Goal: Task Accomplishment & Management: Use online tool/utility

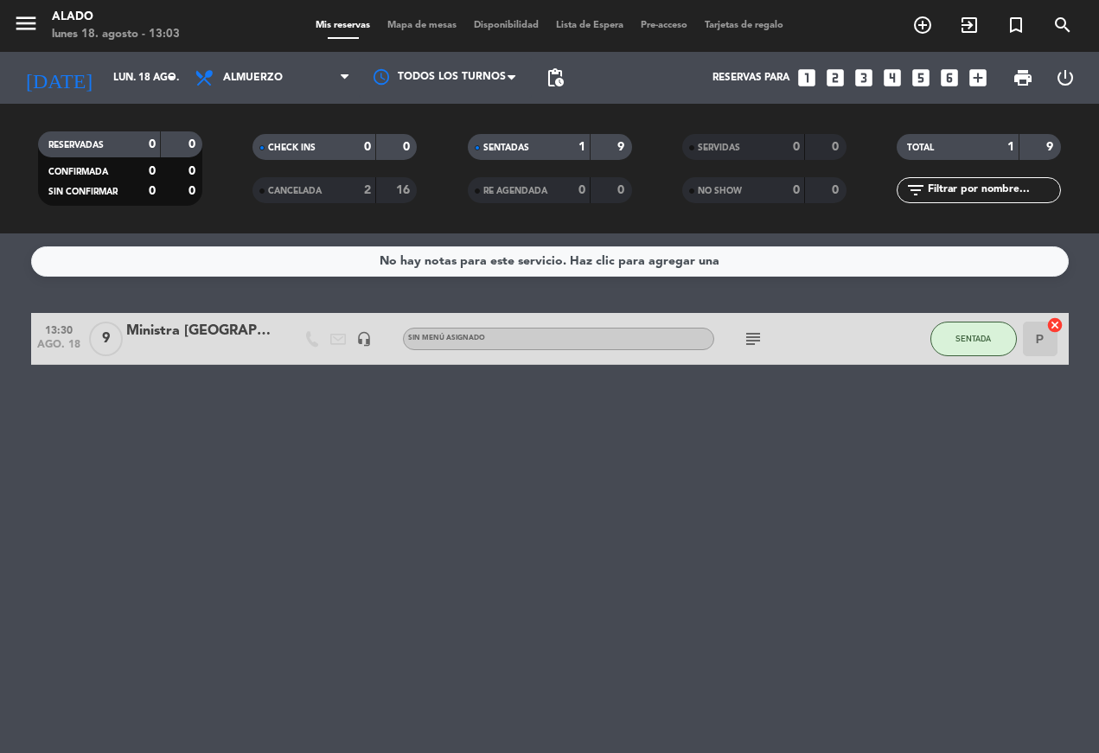
click at [846, 74] on icon "looks_two" at bounding box center [835, 78] width 22 height 22
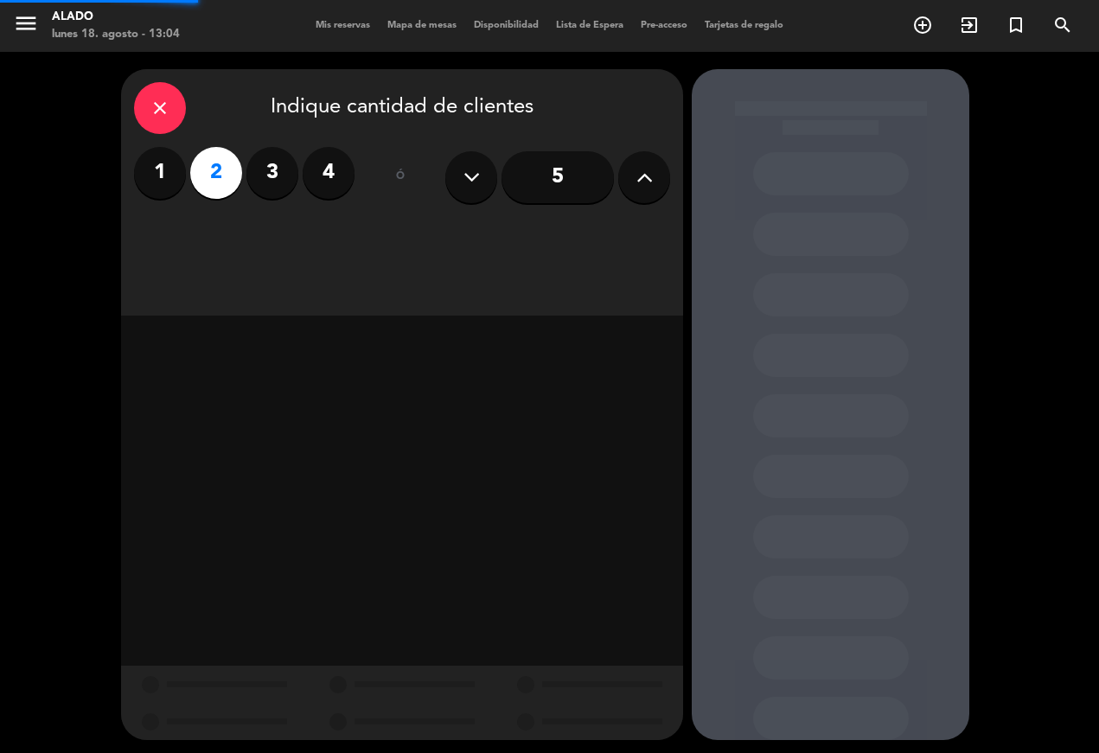
click at [841, 72] on div at bounding box center [831, 404] width 278 height 671
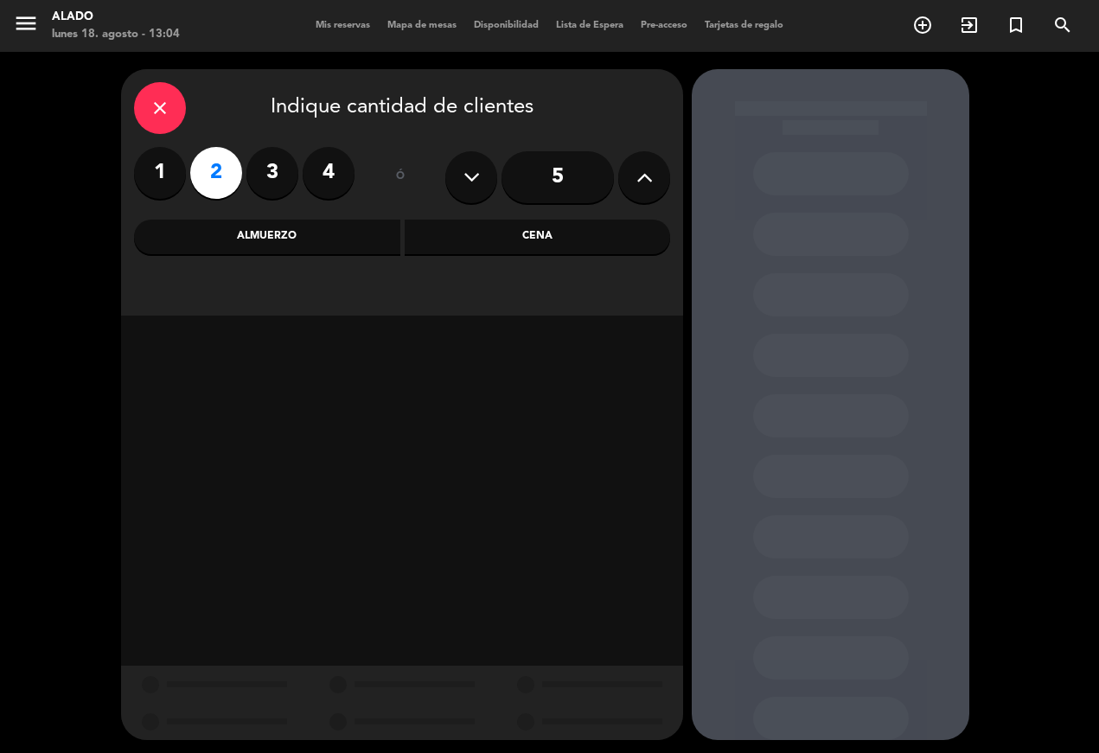
click at [566, 240] on div "Cena" at bounding box center [538, 237] width 266 height 35
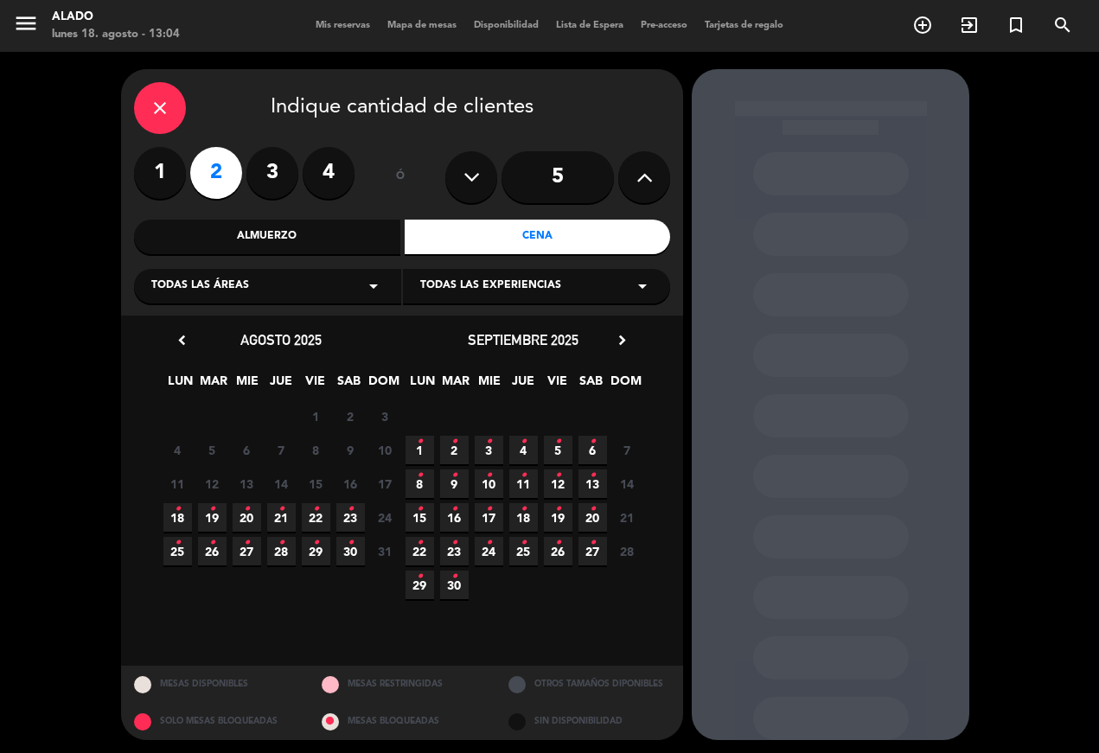
click at [220, 509] on span "19 •" at bounding box center [212, 517] width 29 height 29
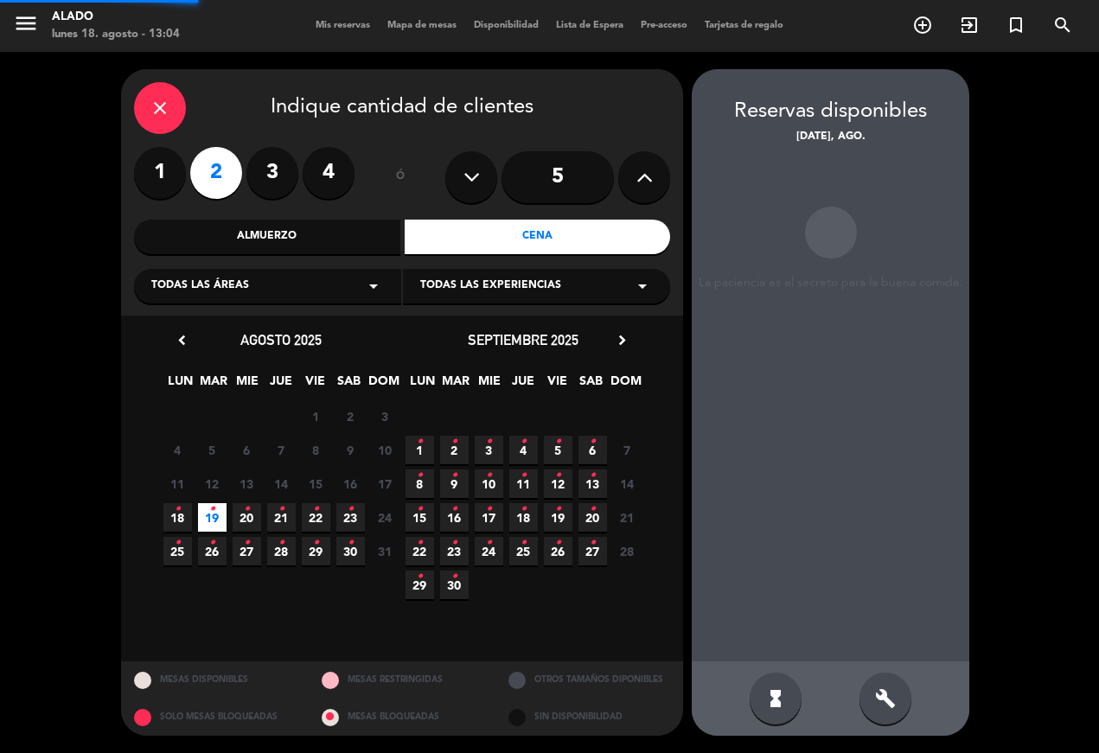
scroll to position [31, 0]
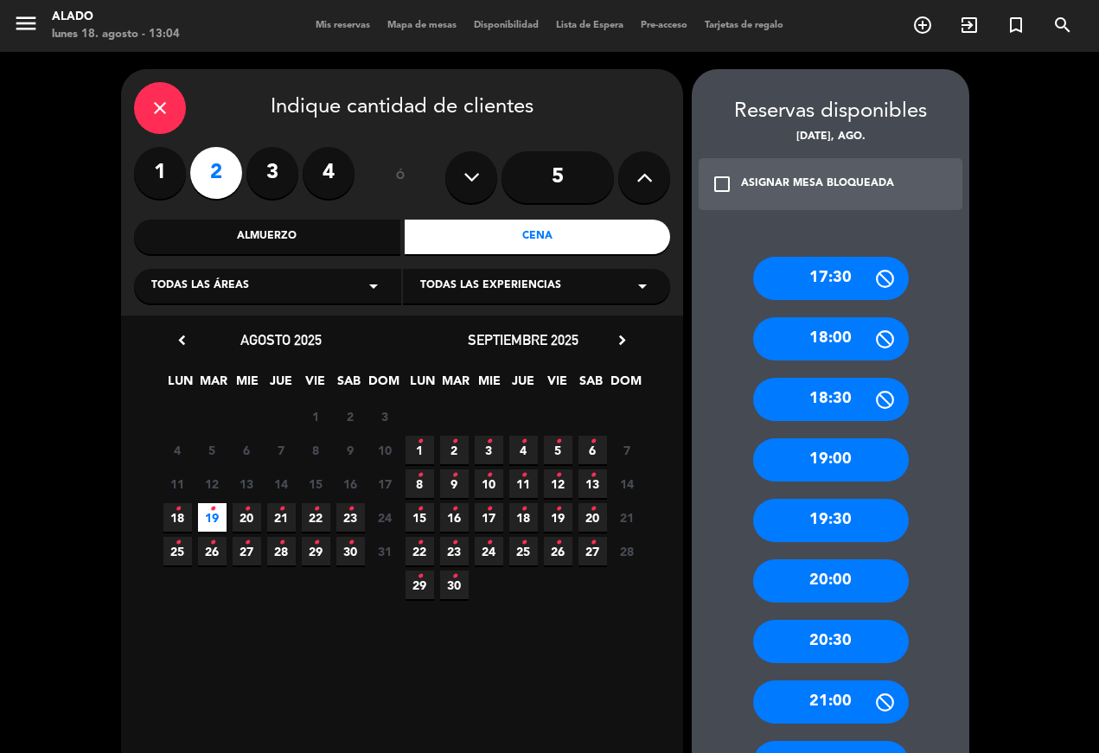
click at [876, 499] on div "19:30" at bounding box center [831, 520] width 156 height 43
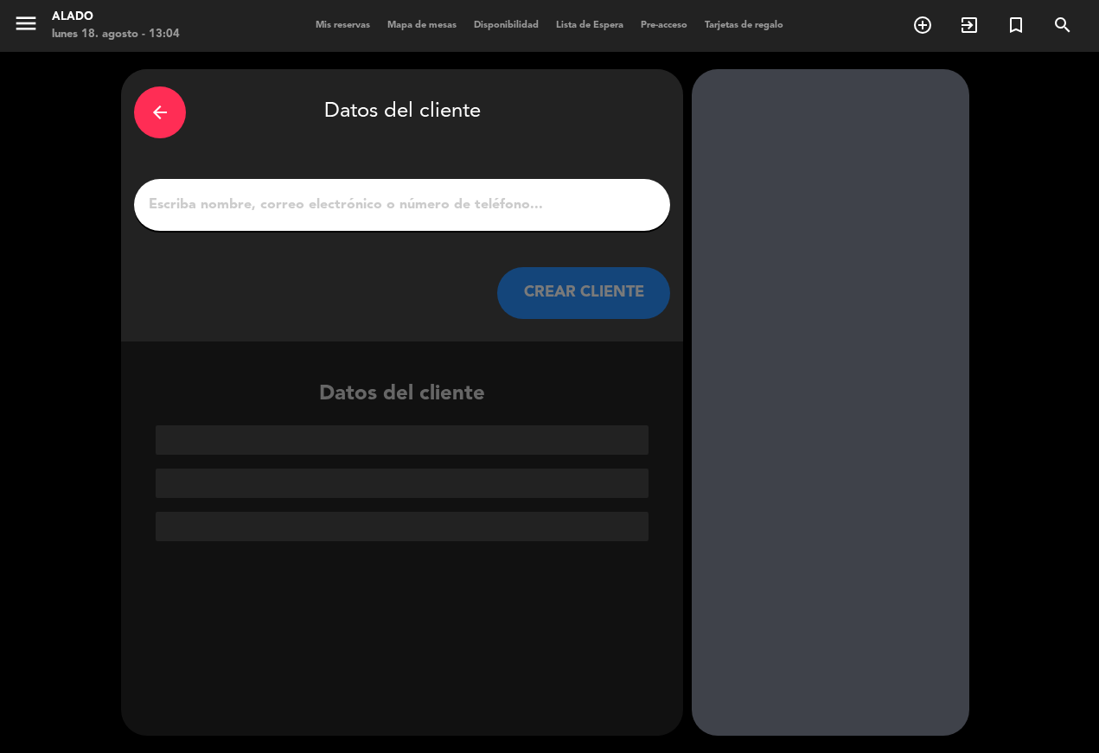
click at [445, 193] on input "1" at bounding box center [402, 205] width 510 height 24
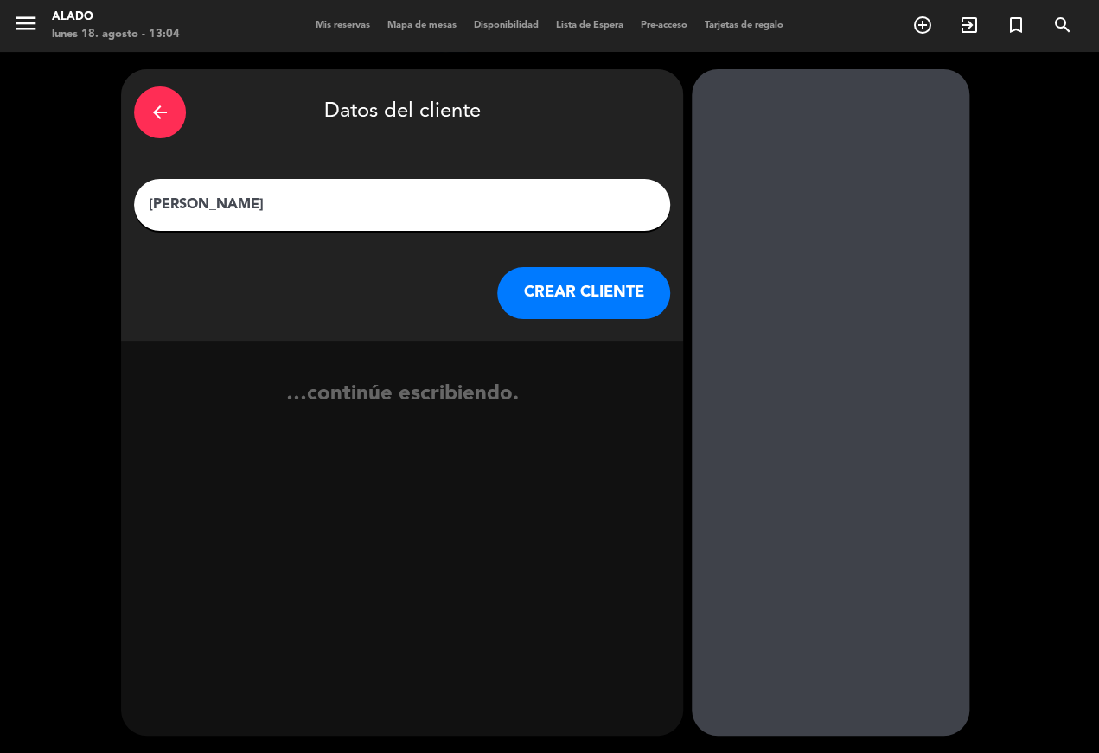
type input "[PERSON_NAME]"
click at [618, 267] on button "CREAR CLIENTE" at bounding box center [583, 293] width 173 height 52
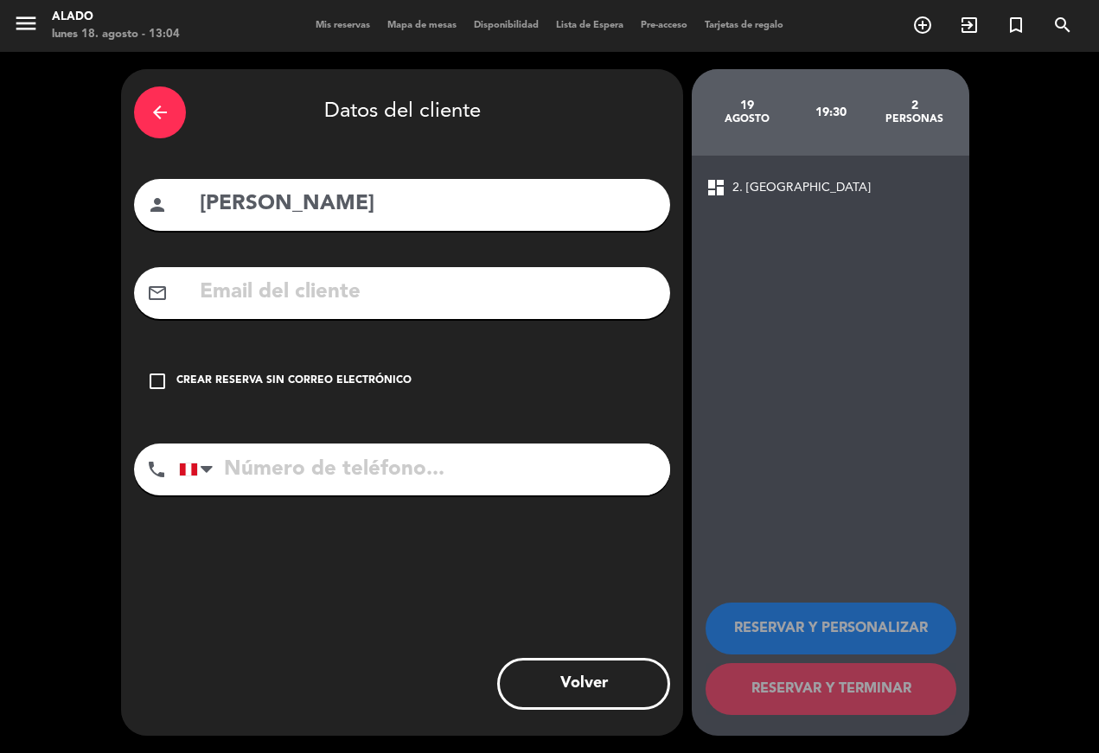
click at [370, 444] on input "tel" at bounding box center [424, 470] width 491 height 52
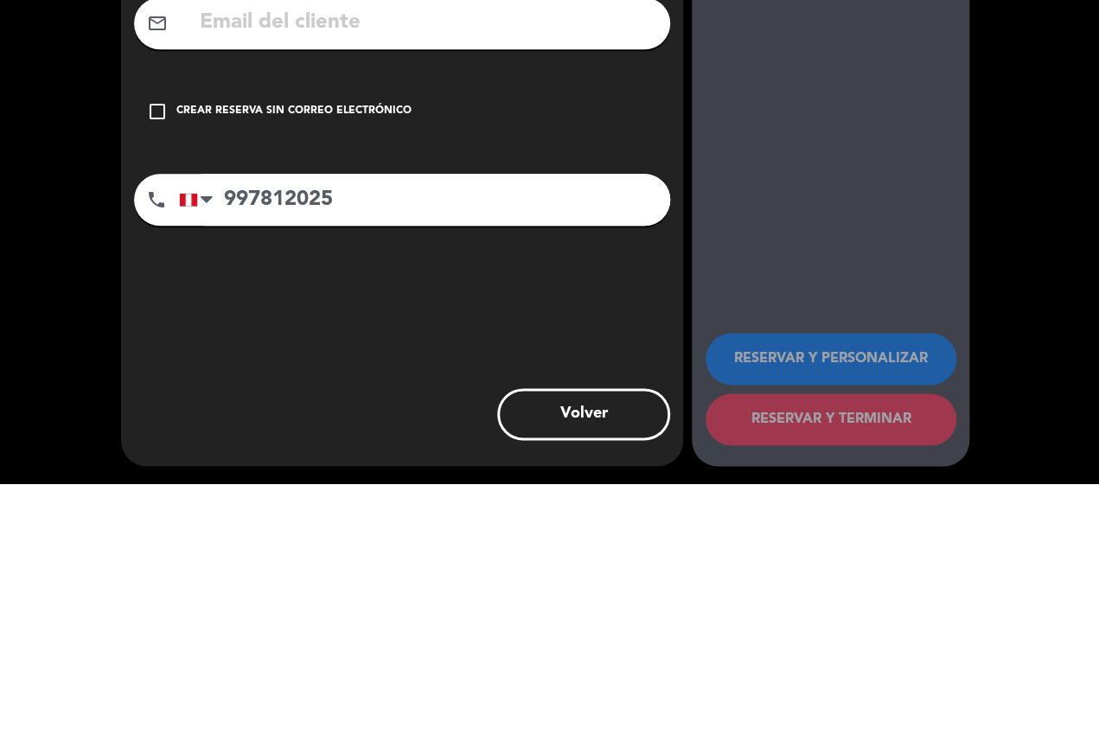
type input "997812025"
click at [163, 355] on div "check_box_outline_blank Crear reserva sin correo electrónico" at bounding box center [402, 381] width 536 height 52
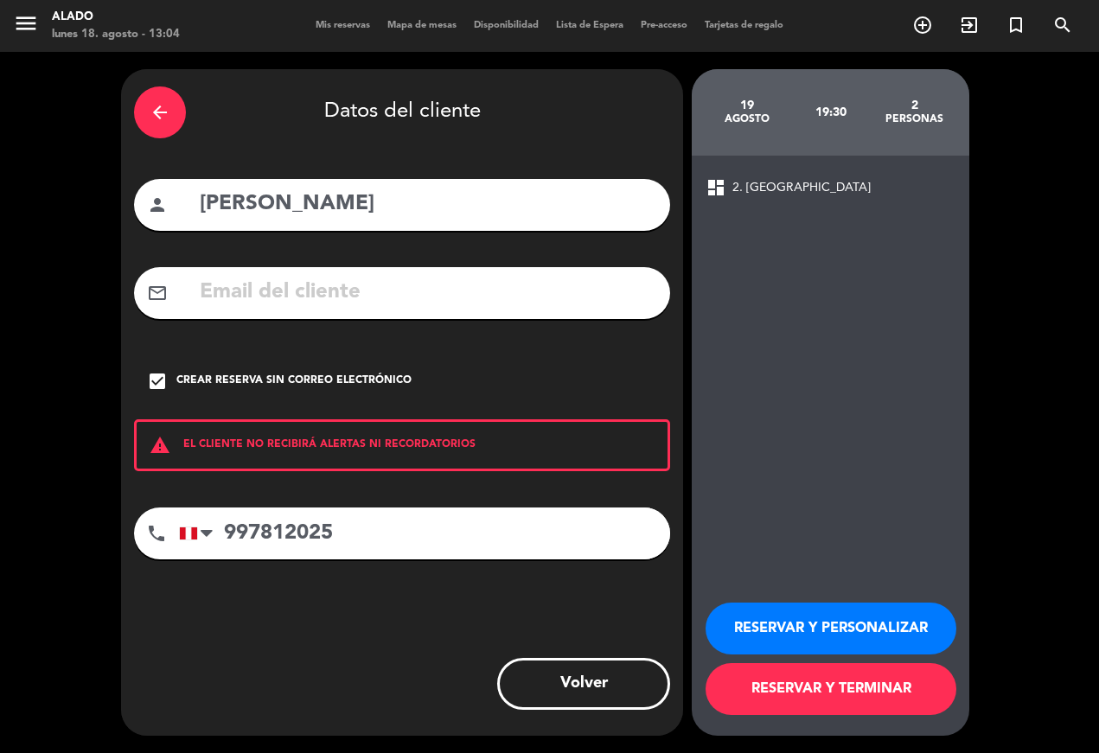
click at [868, 691] on button "RESERVAR Y TERMINAR" at bounding box center [831, 689] width 251 height 52
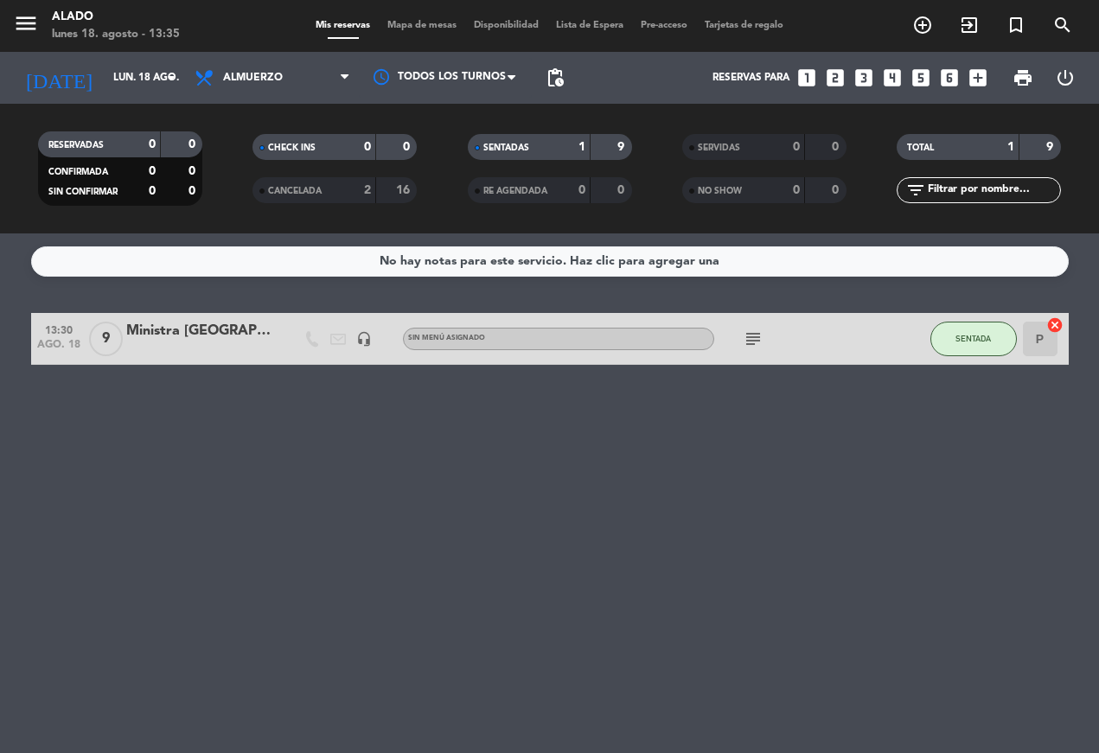
click at [419, 3] on div "menu Alado [DATE] 18. agosto - 13:35 Mis reservas Mapa de mesas Disponibilidad …" at bounding box center [549, 26] width 1099 height 52
click at [423, 21] on span "Mapa de mesas" at bounding box center [422, 26] width 86 height 10
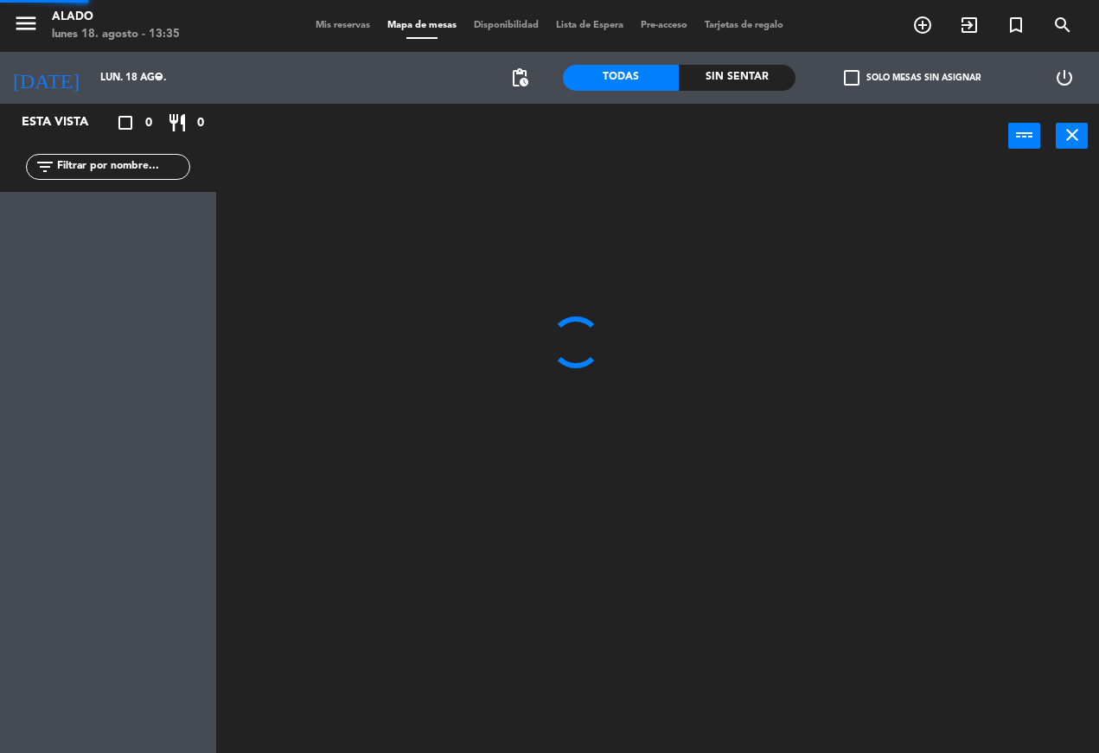
click at [436, 21] on span "Mapa de mesas" at bounding box center [422, 26] width 86 height 10
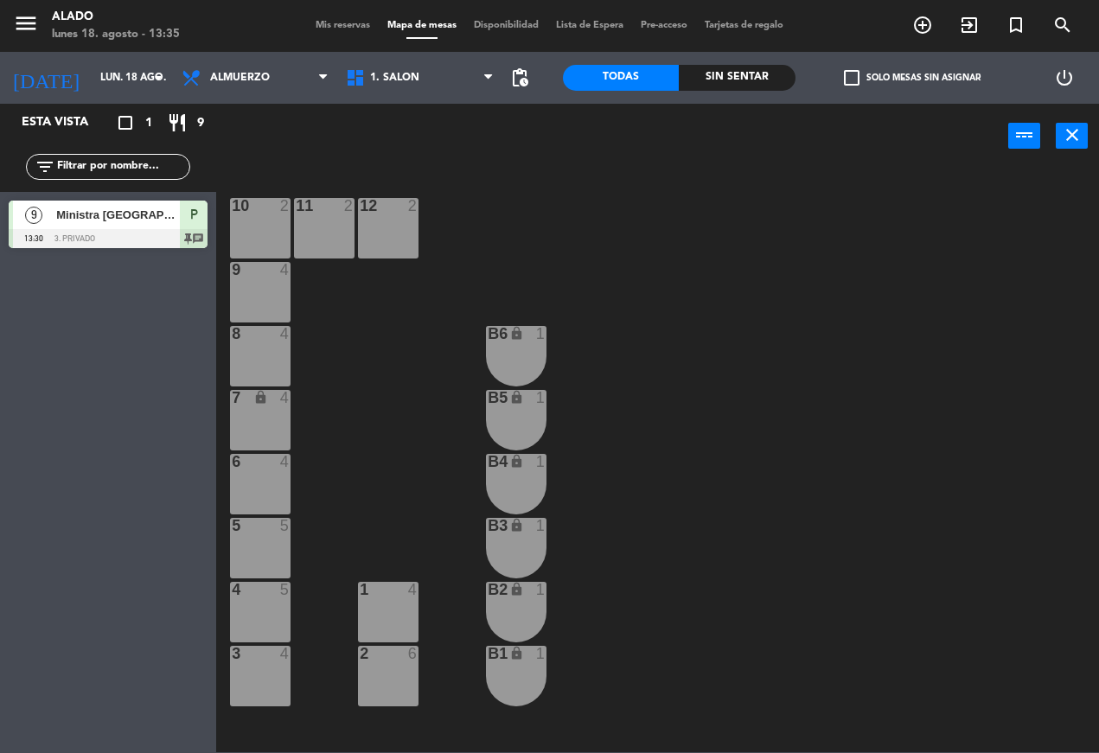
click at [441, 68] on span "1. Salón" at bounding box center [419, 78] width 164 height 38
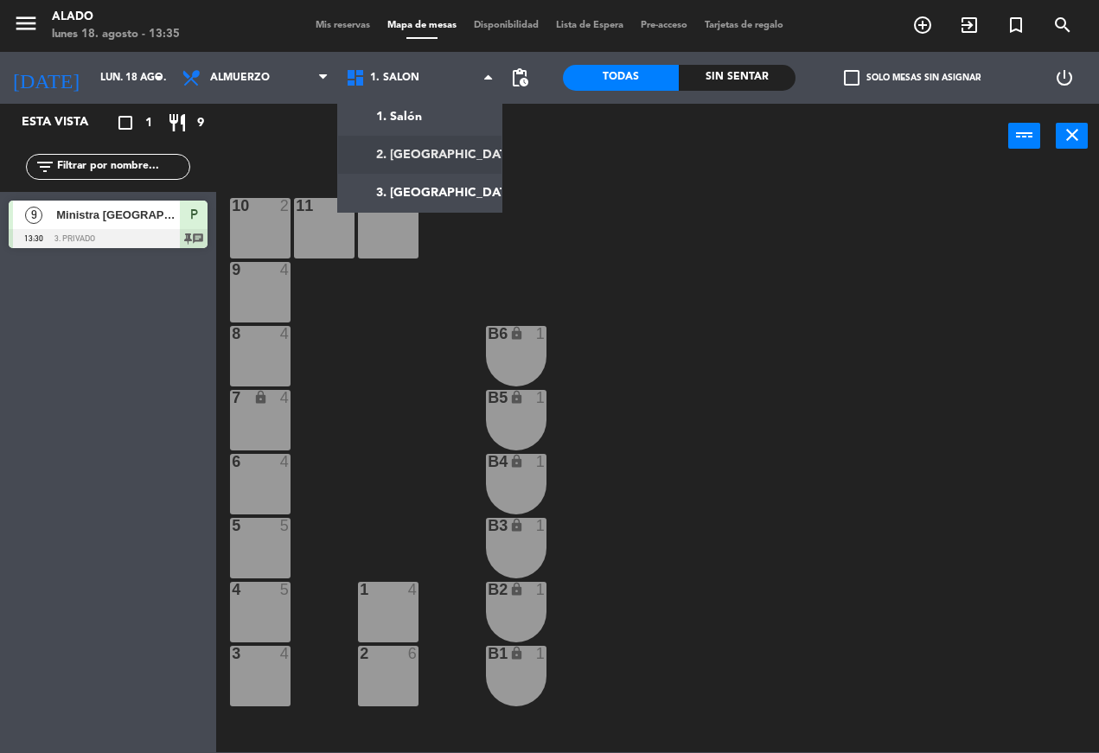
click at [457, 166] on ng-component "menu Alado [DATE] 18. agosto - 13:35 Mis reservas Mapa de mesas Disponibilidad …" at bounding box center [549, 376] width 1099 height 752
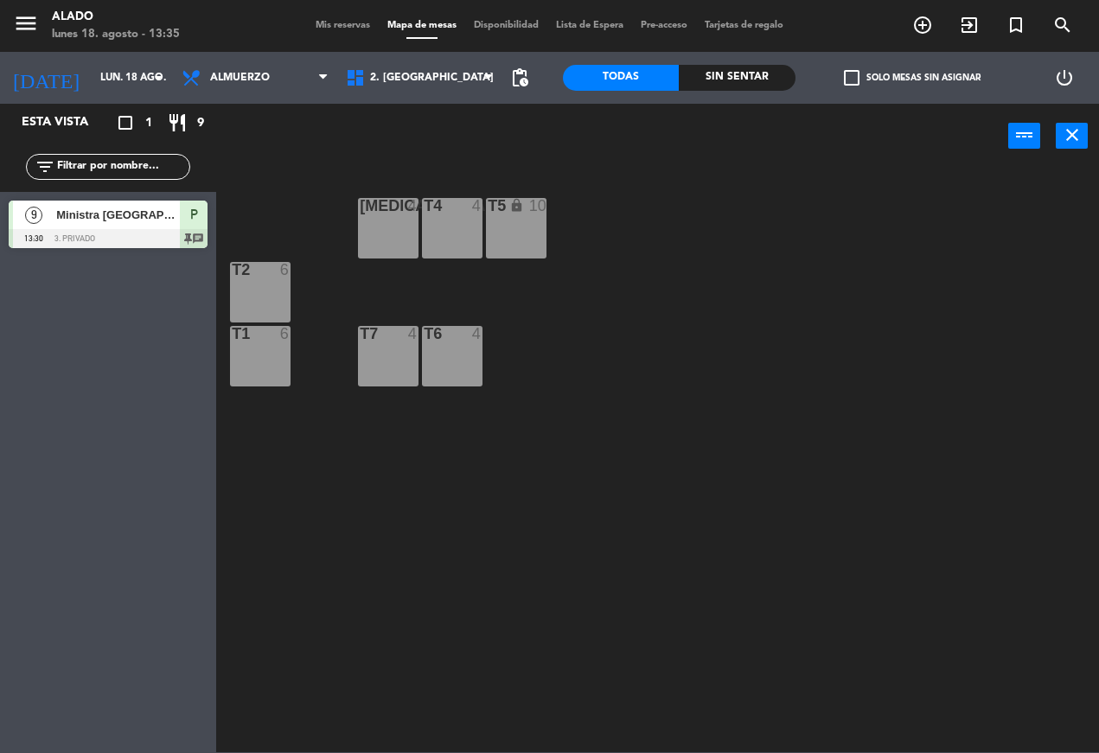
click at [460, 340] on div at bounding box center [452, 334] width 29 height 16
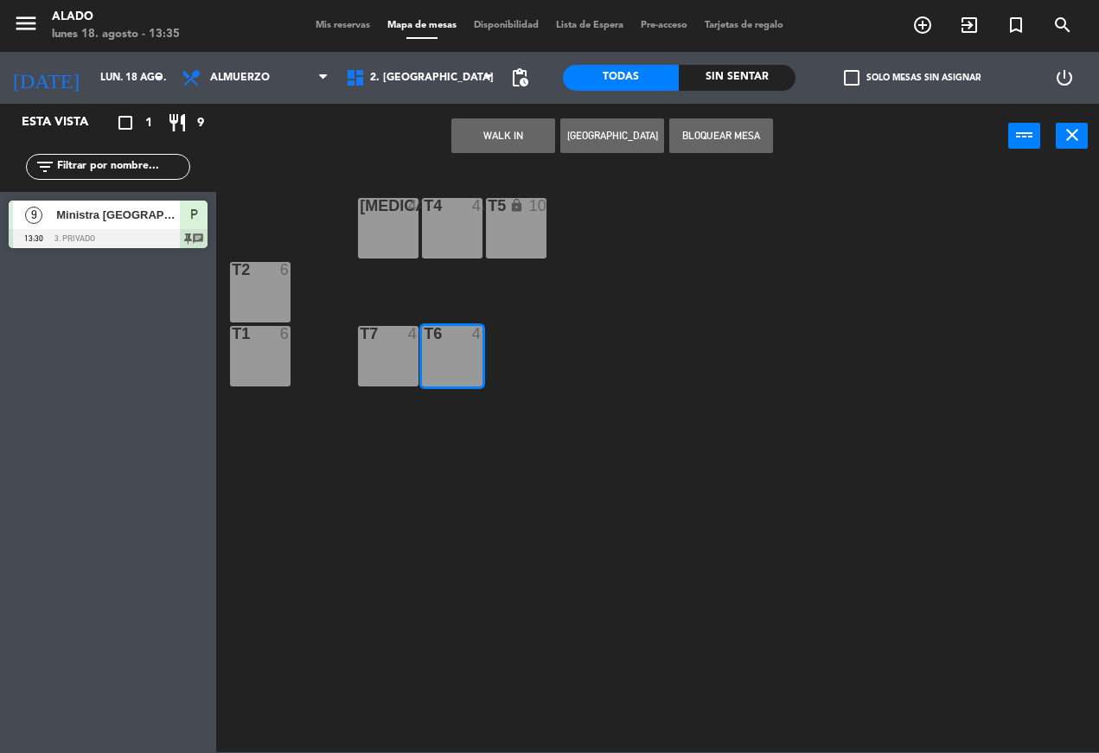
click at [512, 141] on button "WALK IN" at bounding box center [503, 135] width 104 height 35
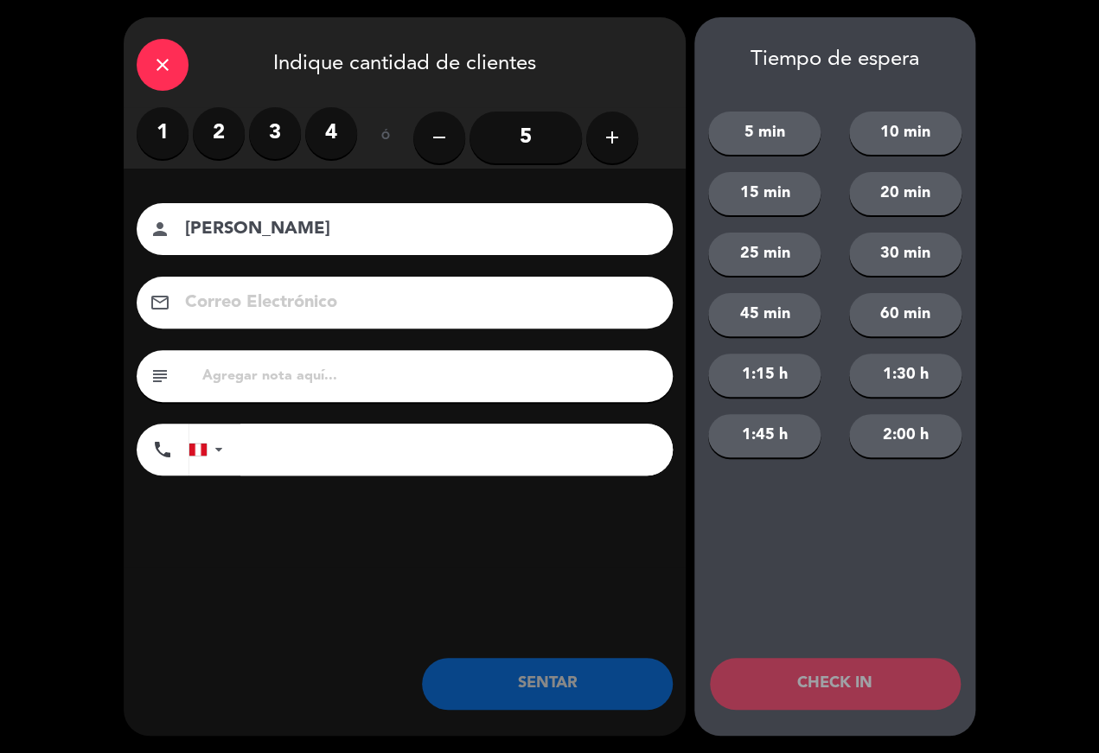
type input "[PERSON_NAME]"
click at [278, 123] on label "3" at bounding box center [275, 133] width 52 height 52
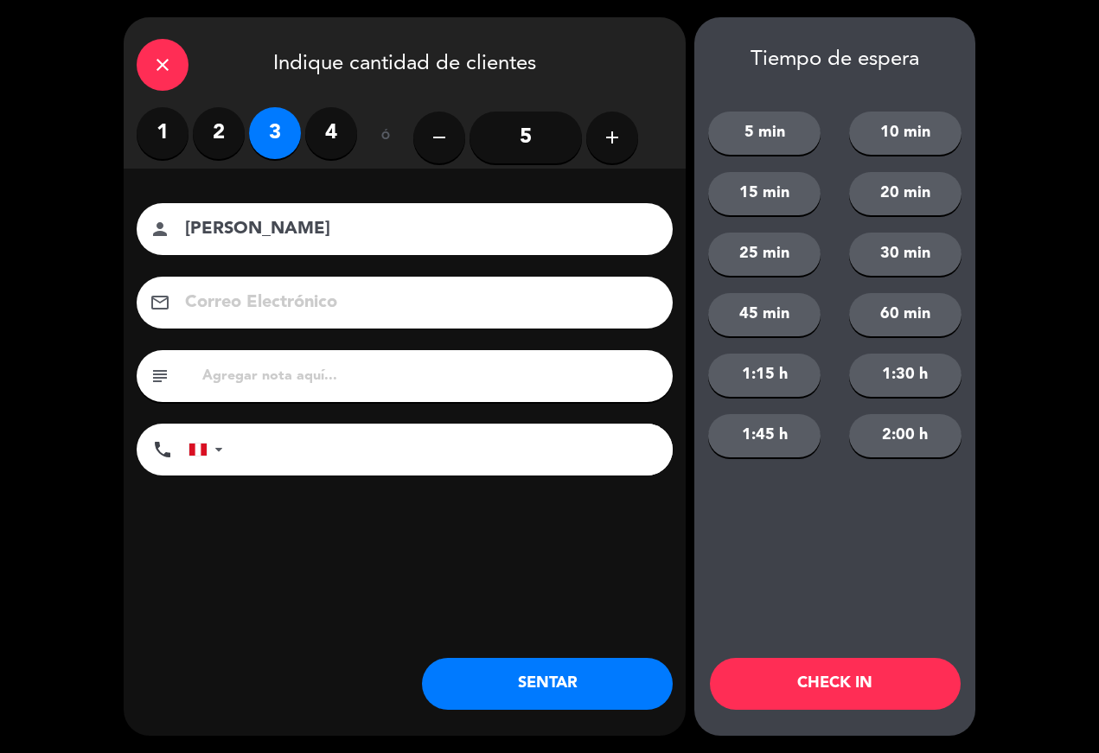
click at [560, 666] on button "SENTAR" at bounding box center [547, 684] width 251 height 52
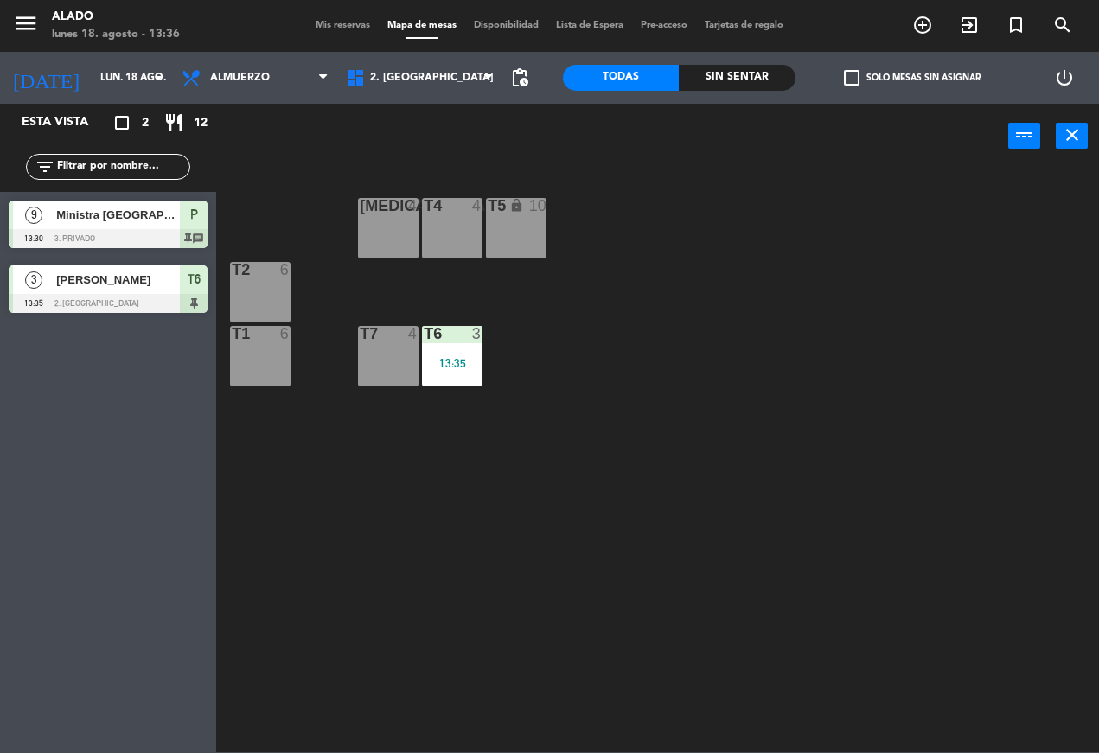
click at [1, 652] on div "Esta vista crop_square 2 restaurant 12 filter_list 9 Ministra [GEOGRAPHIC_DATA]…" at bounding box center [108, 428] width 216 height 649
click at [457, 238] on div "T4 4" at bounding box center [452, 228] width 61 height 61
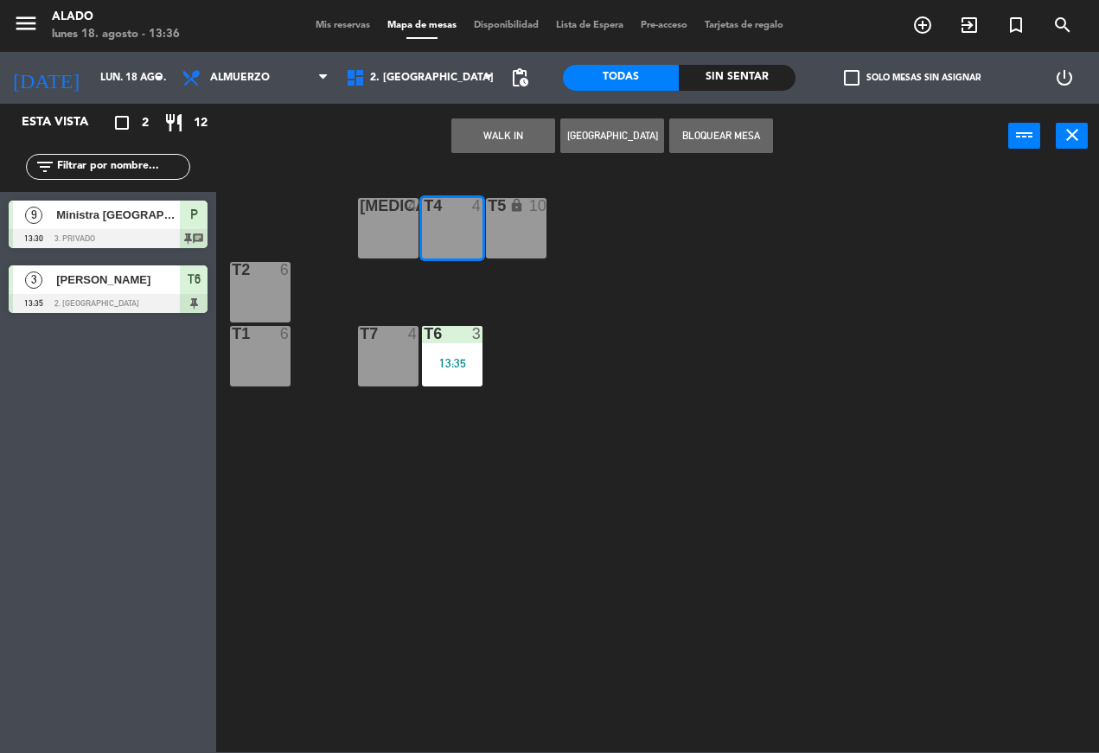
click at [524, 142] on button "WALK IN" at bounding box center [503, 135] width 104 height 35
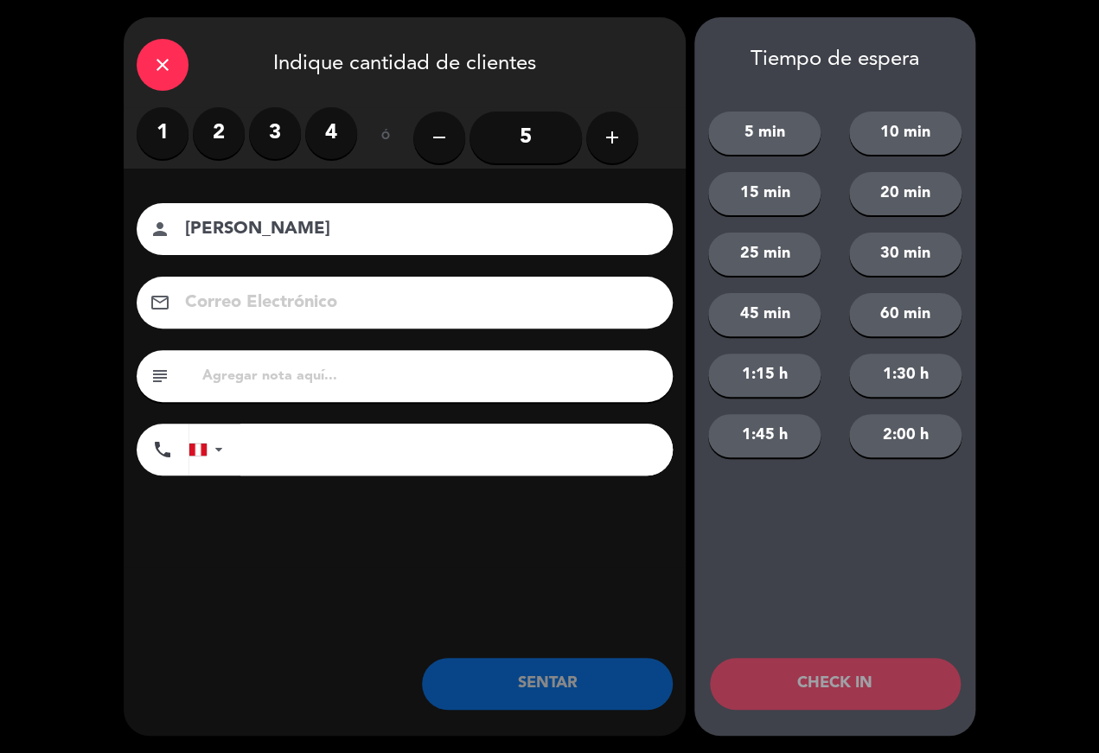
type input "[PERSON_NAME]"
click at [275, 119] on label "3" at bounding box center [275, 133] width 52 height 52
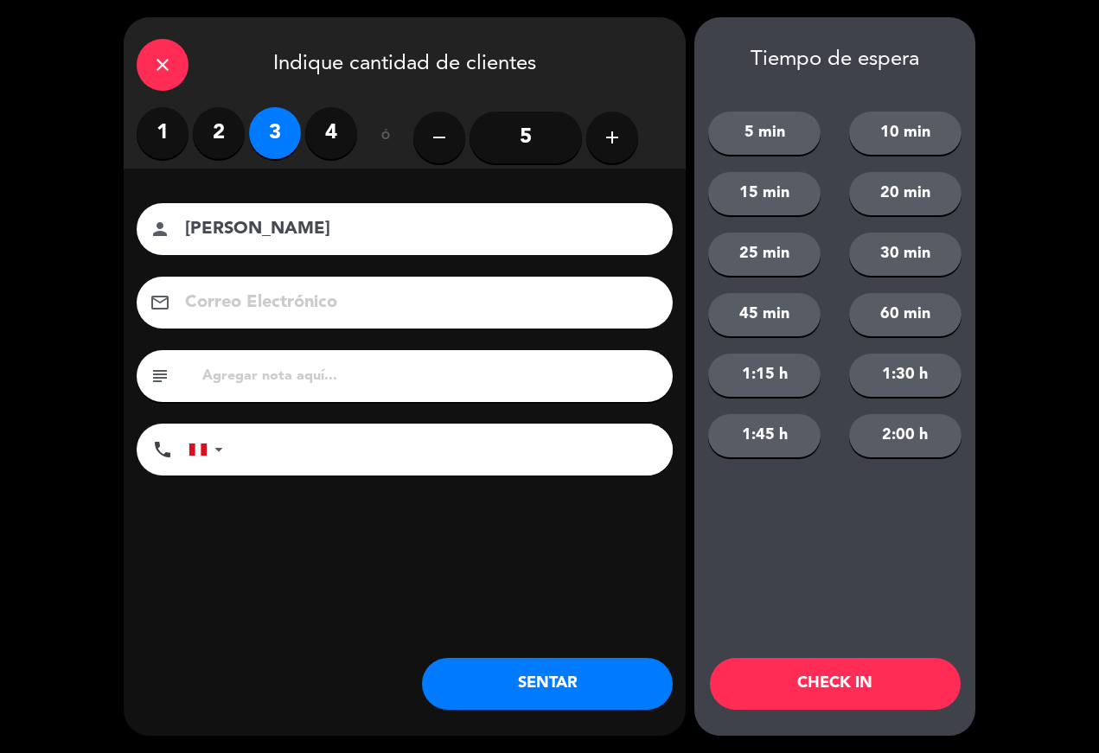
click at [602, 683] on button "SENTAR" at bounding box center [547, 684] width 251 height 52
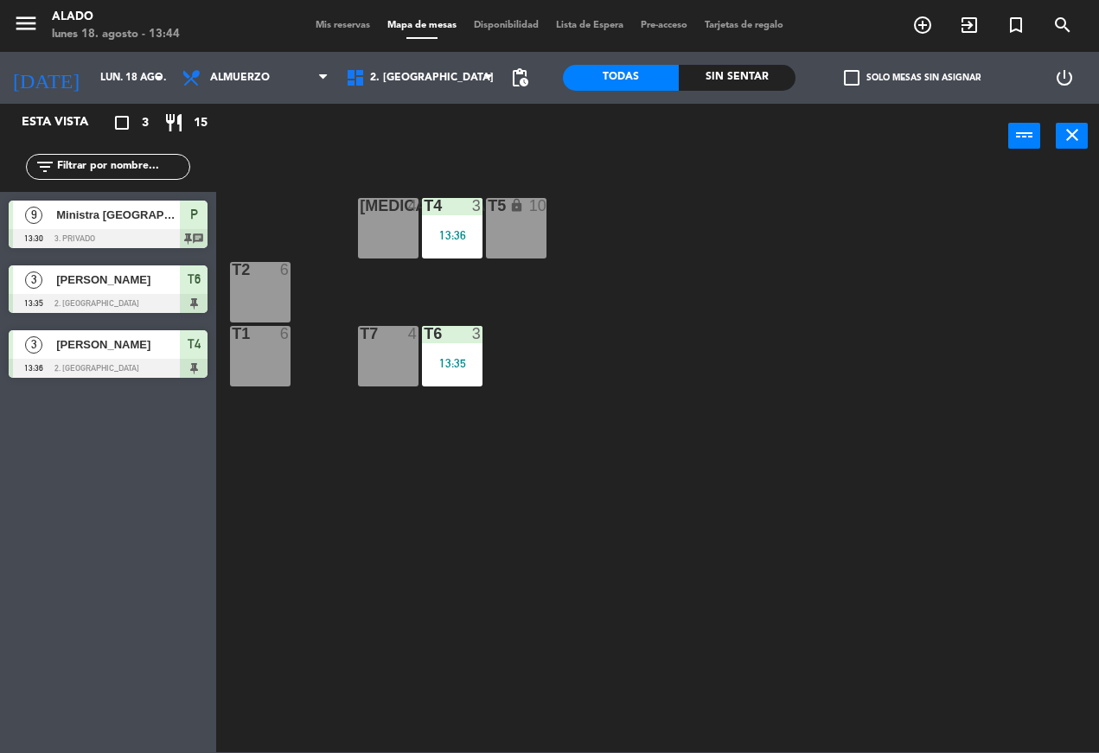
click at [128, 223] on span "Ministra [GEOGRAPHIC_DATA]" at bounding box center [118, 215] width 124 height 18
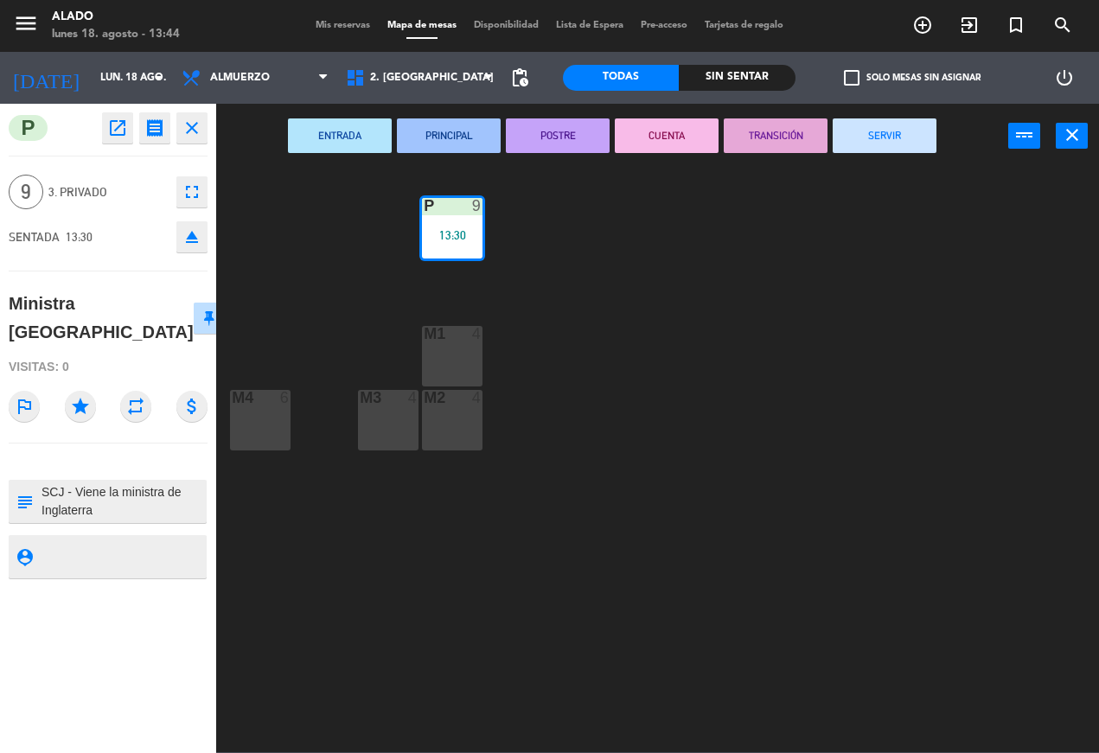
click at [199, 187] on icon "fullscreen" at bounding box center [192, 192] width 21 height 21
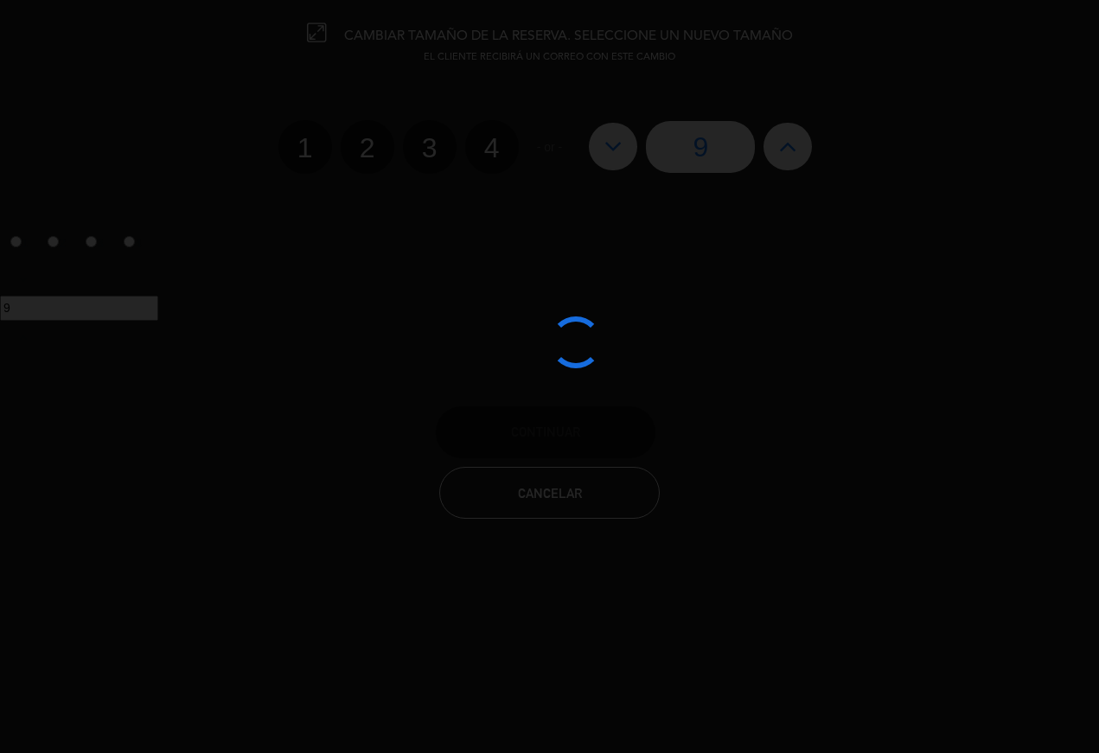
click at [797, 144] on div at bounding box center [549, 376] width 1099 height 753
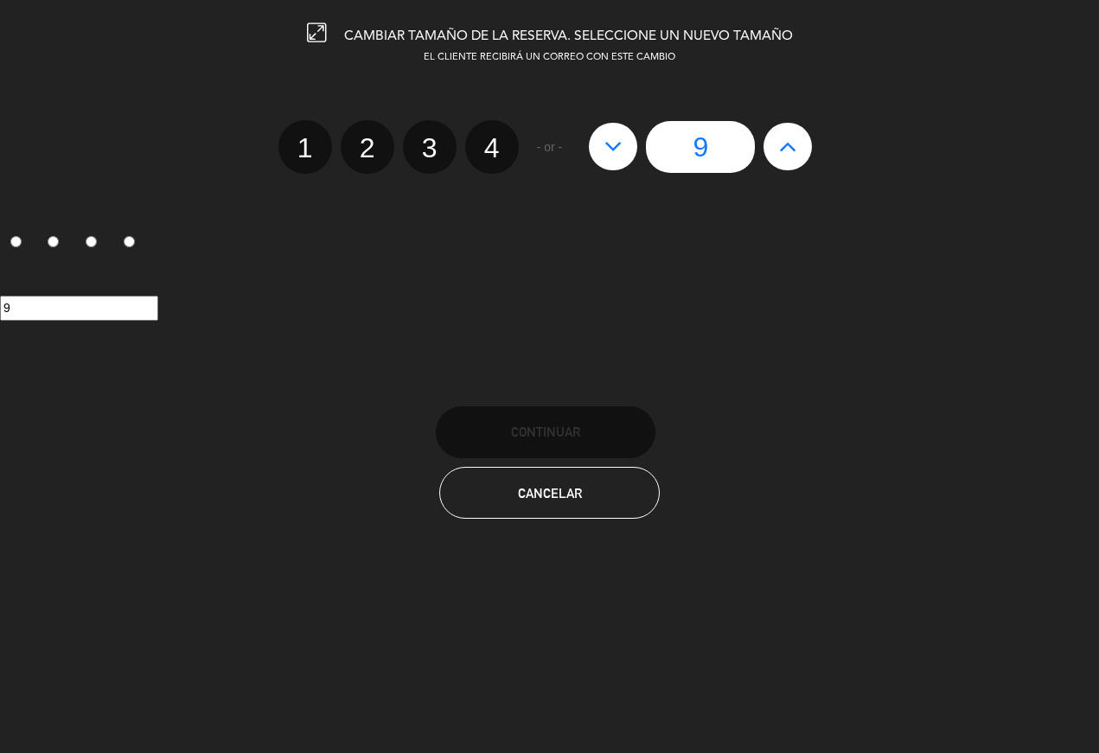
click at [791, 158] on icon at bounding box center [788, 146] width 18 height 28
type input "10"
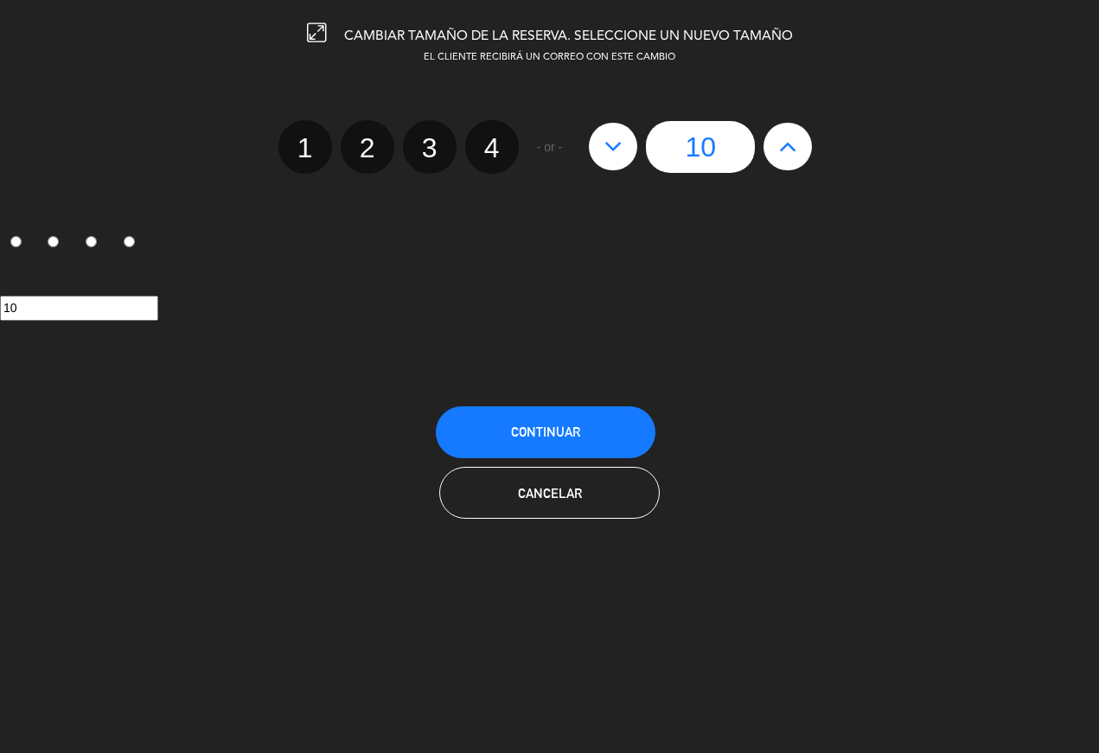
click at [803, 147] on button at bounding box center [788, 146] width 48 height 47
type input "11"
click at [590, 429] on button "Continuar" at bounding box center [546, 432] width 220 height 52
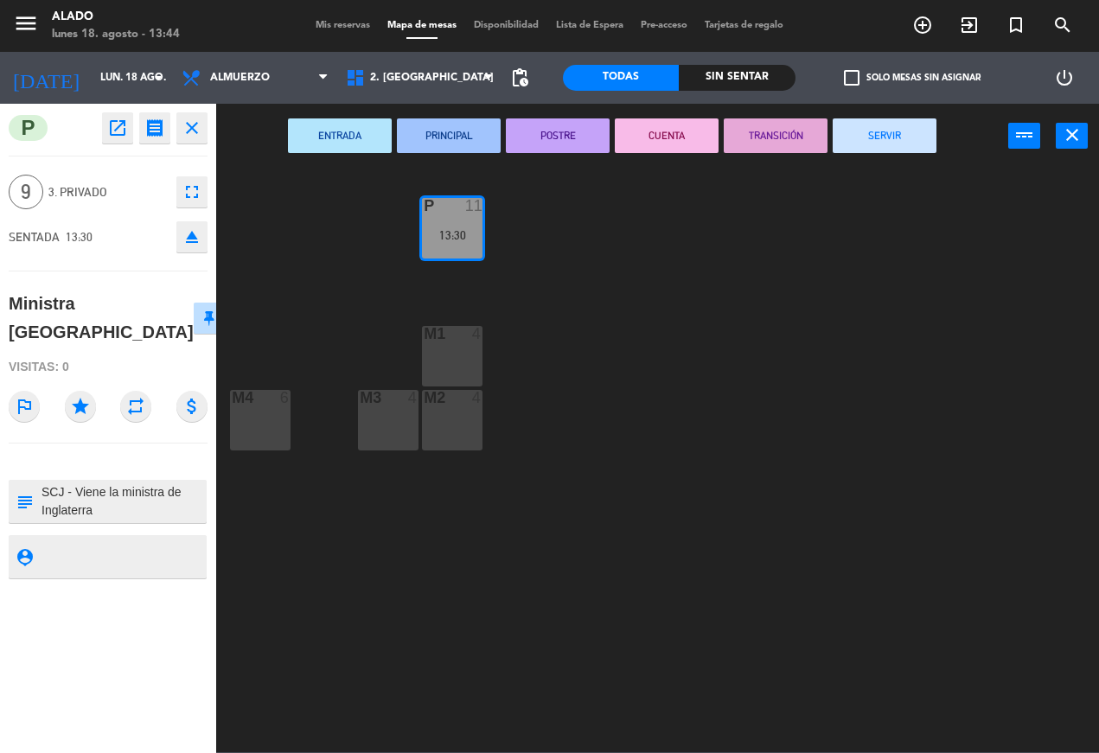
click at [468, 224] on div "P 11 13:30" at bounding box center [452, 228] width 61 height 61
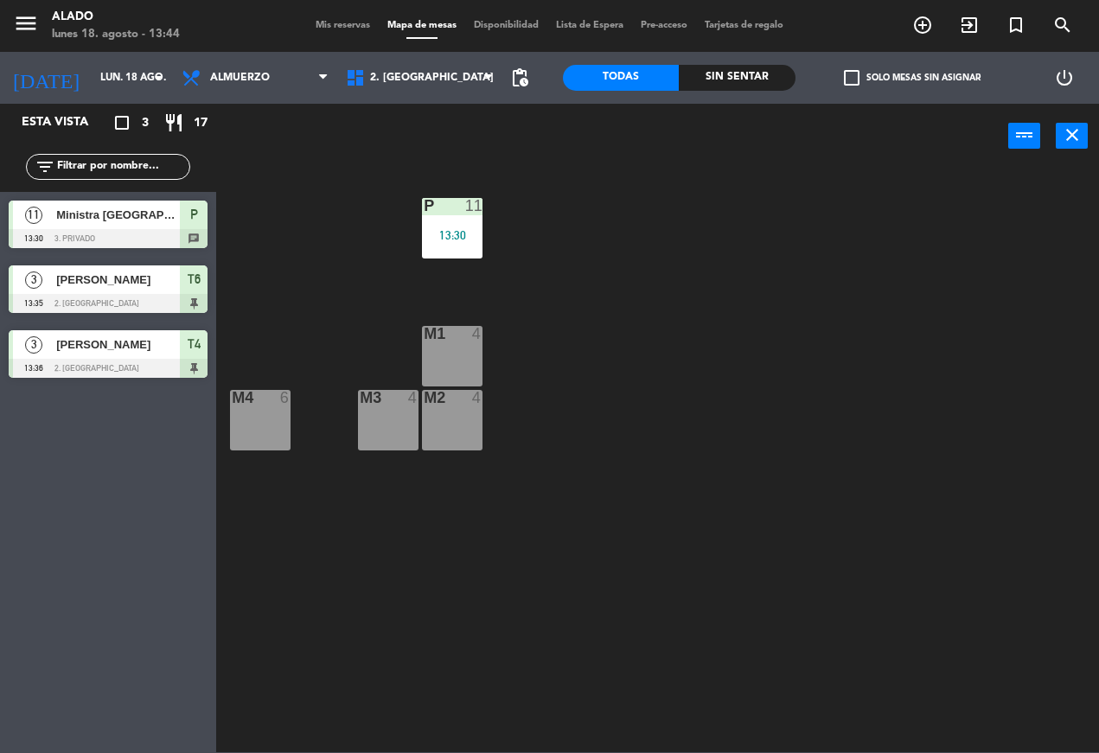
click at [430, 631] on div "P 11 13:30 M1 4 M4 6 M3 4 M2 4" at bounding box center [663, 460] width 872 height 585
click at [296, 66] on span "Almuerzo" at bounding box center [255, 78] width 164 height 38
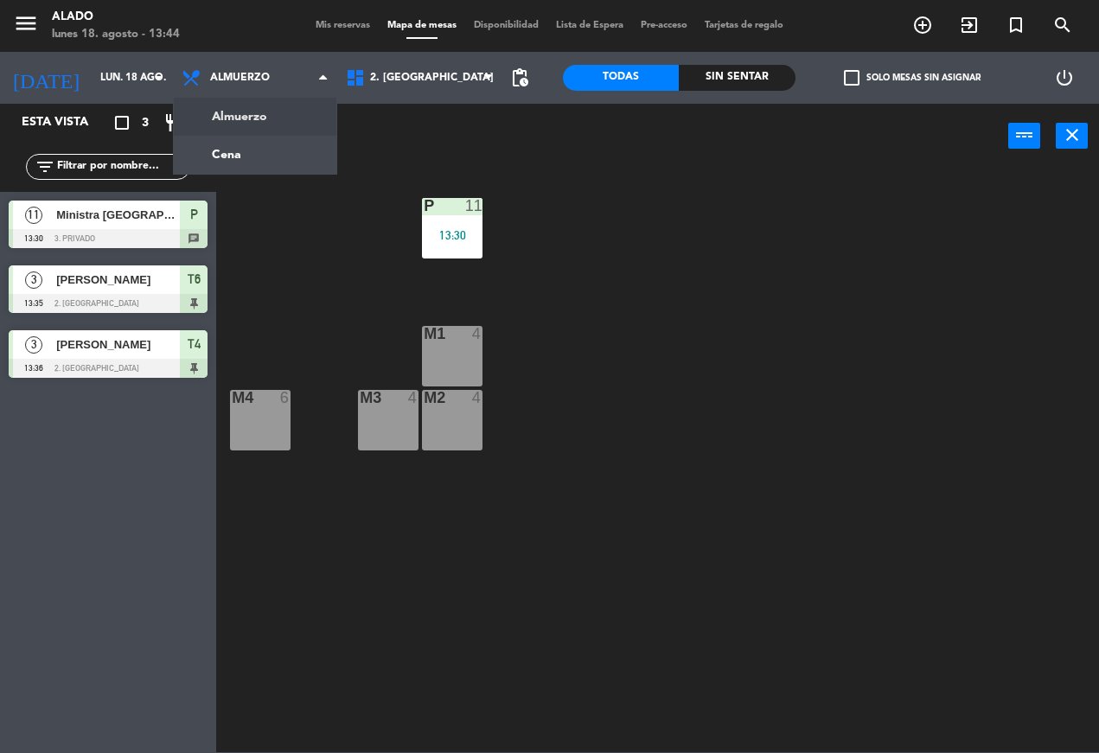
click at [601, 263] on div "P 11 13:30 M1 4 M4 6 M3 4 M2 4" at bounding box center [663, 460] width 872 height 585
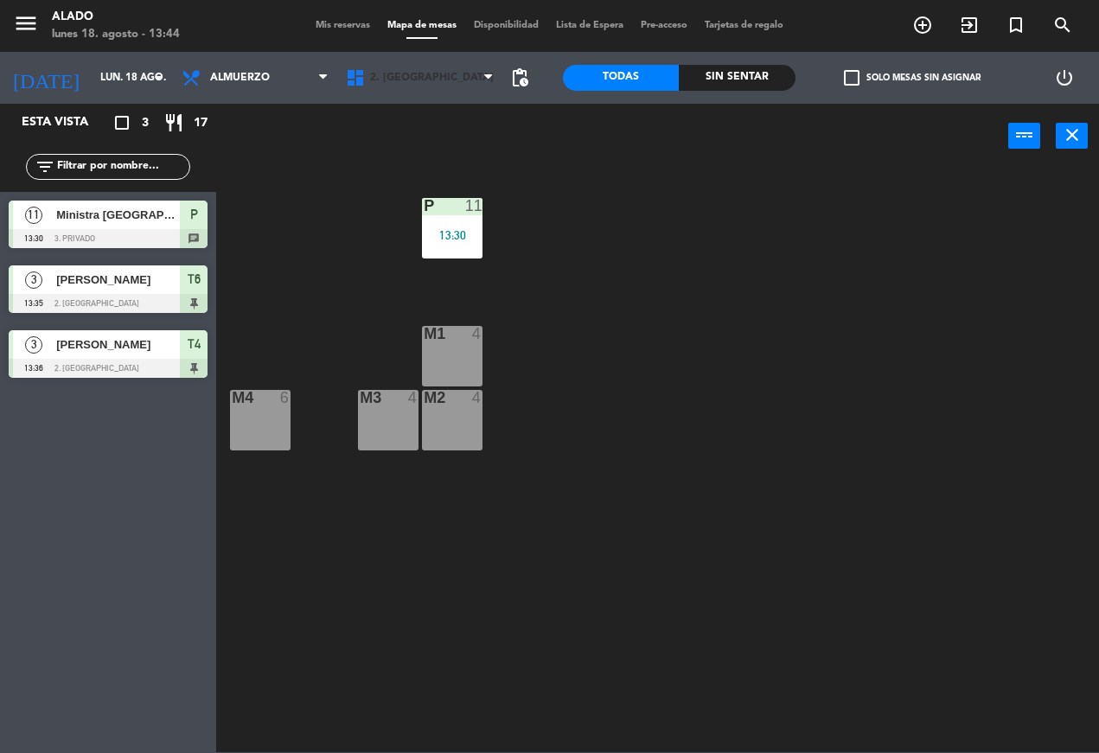
click at [450, 70] on span "2. [GEOGRAPHIC_DATA]" at bounding box center [419, 78] width 164 height 38
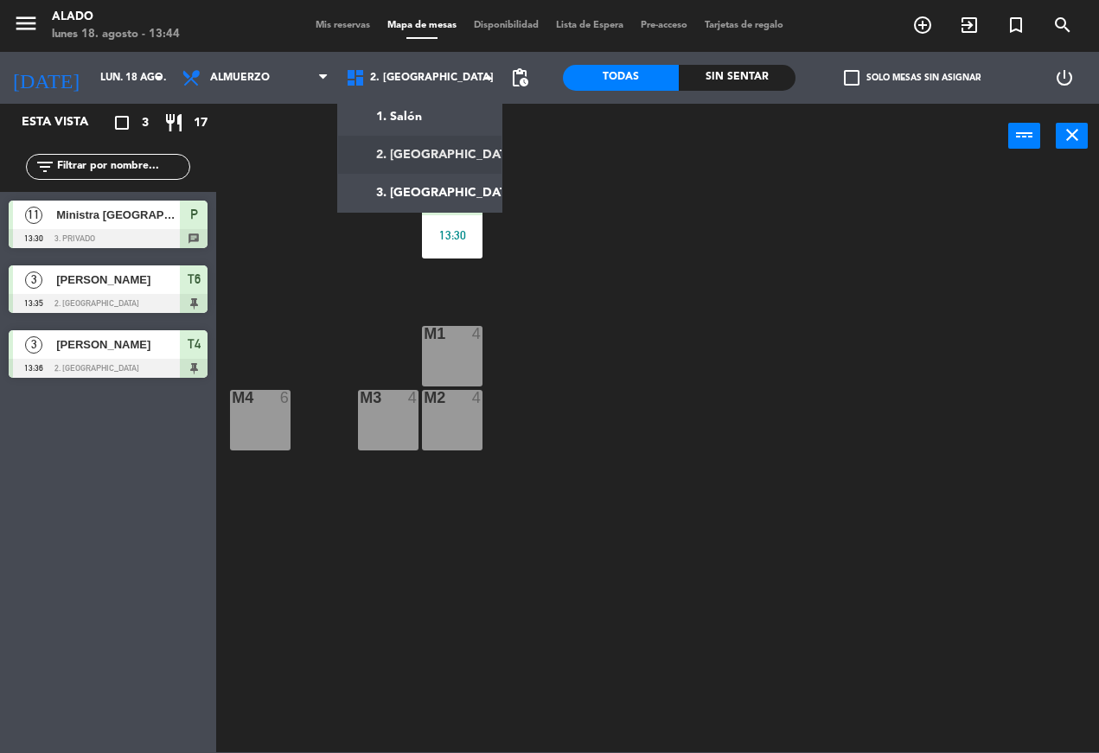
click at [459, 113] on ng-component "menu Alado [DATE] 18. agosto - 13:44 Mis reservas Mapa de mesas Disponibilidad …" at bounding box center [549, 376] width 1099 height 752
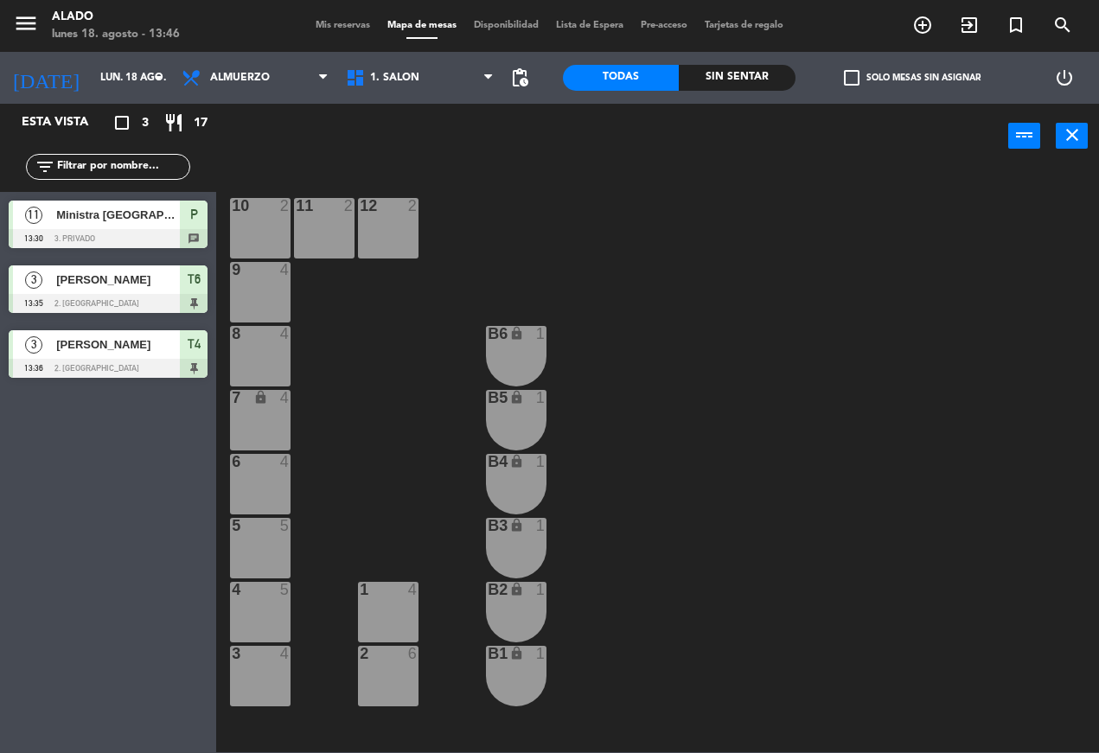
click at [275, 280] on div "9 4" at bounding box center [260, 292] width 61 height 61
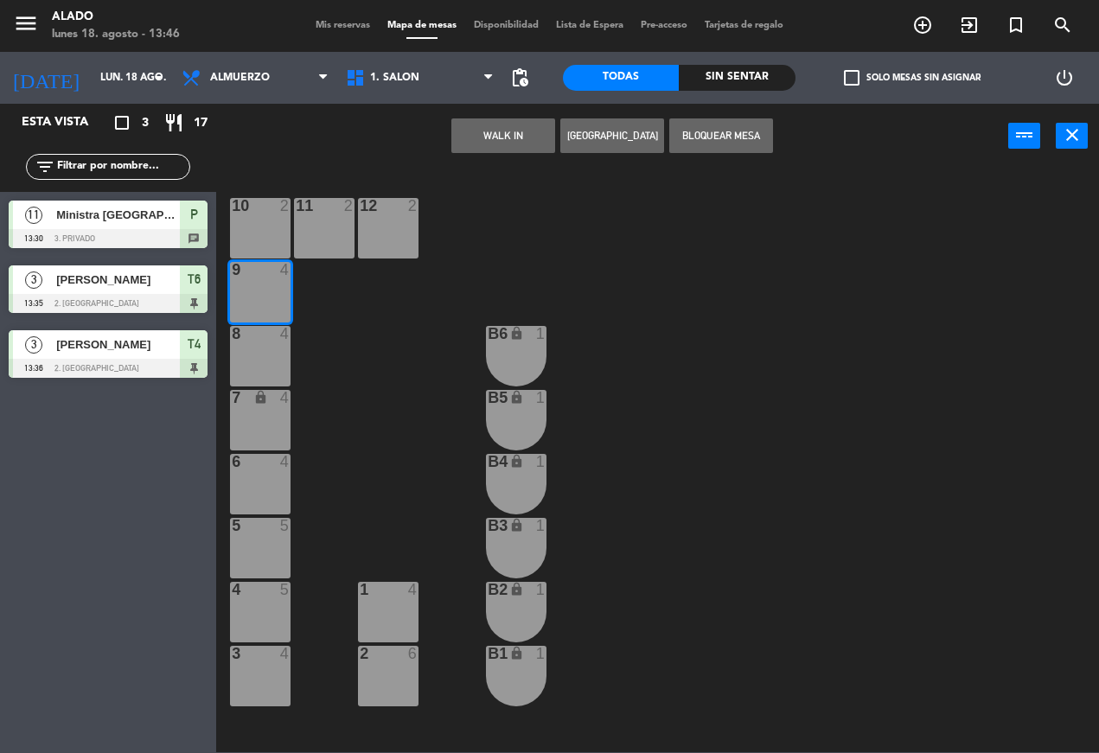
click at [509, 130] on button "WALK IN" at bounding box center [503, 135] width 104 height 35
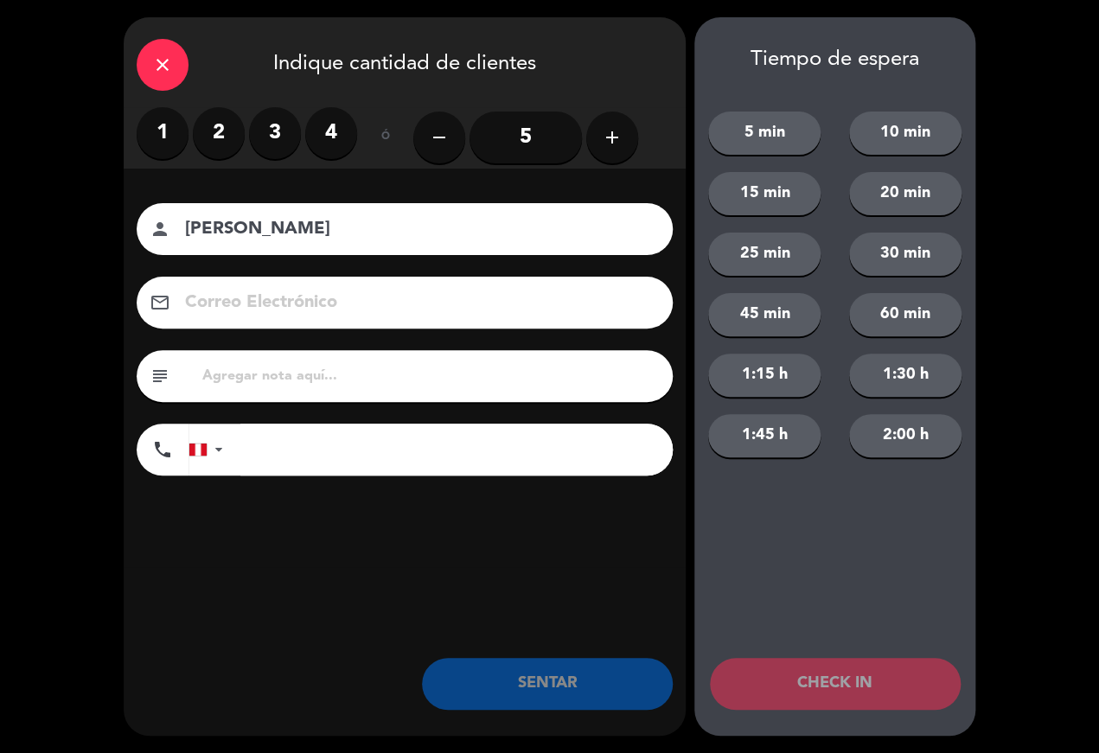
type input "[PERSON_NAME]"
click at [236, 127] on label "2" at bounding box center [219, 133] width 52 height 52
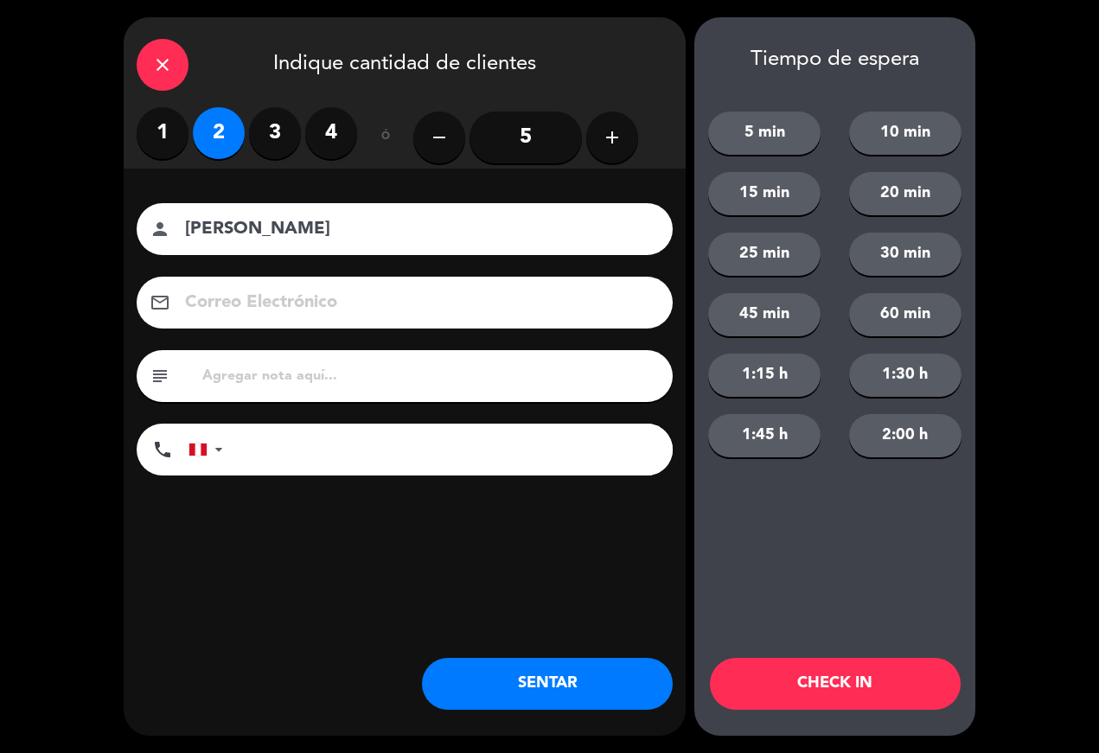
click at [612, 688] on button "SENTAR" at bounding box center [547, 684] width 251 height 52
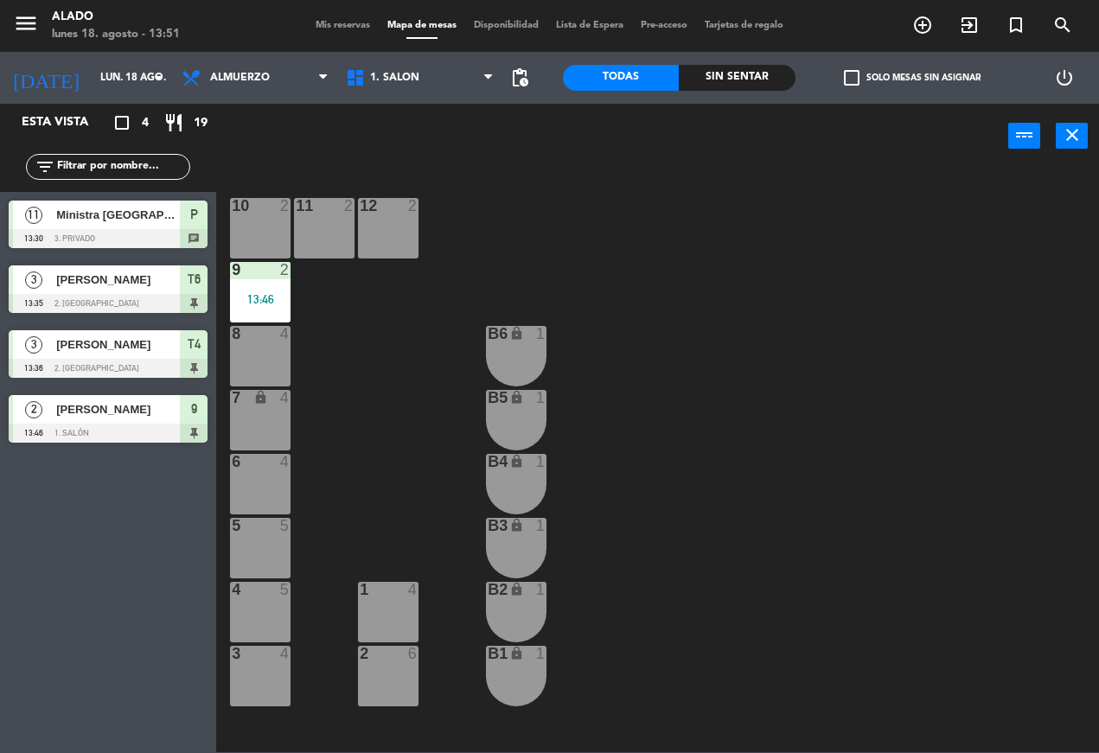
click at [425, 84] on span "1. Salón" at bounding box center [419, 78] width 164 height 38
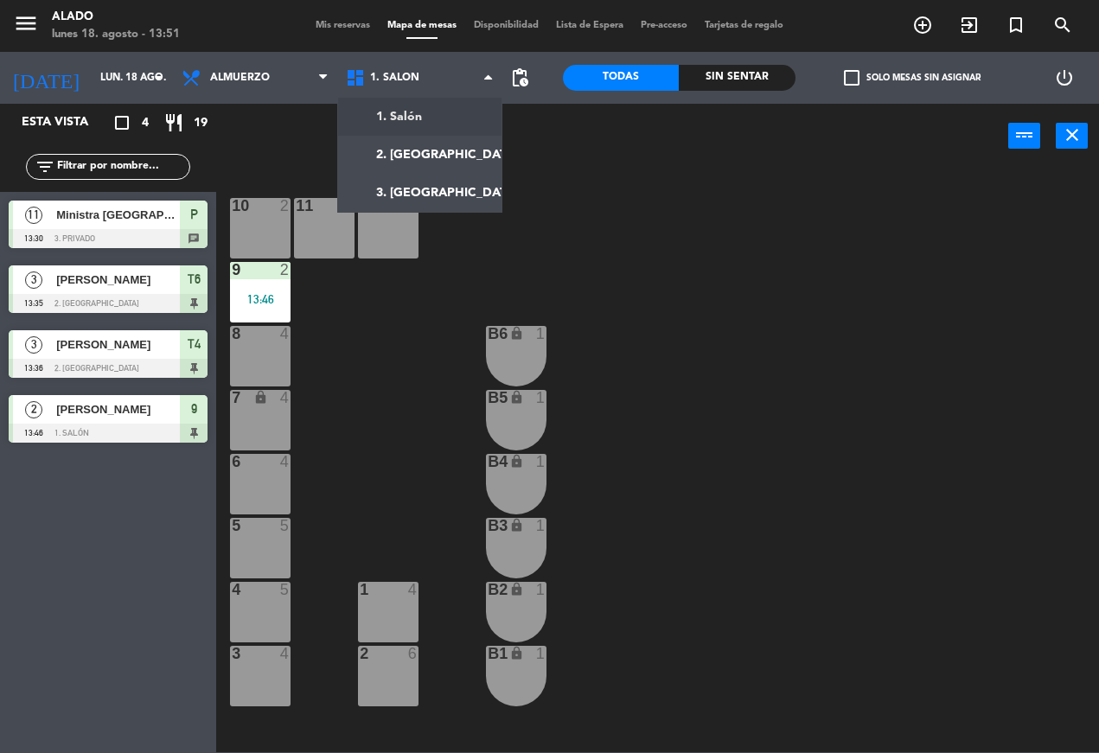
click at [439, 150] on ng-component "menu Alado [DATE] 18. agosto - 13:51 Mis reservas Mapa de mesas Disponibilidad …" at bounding box center [549, 376] width 1099 height 752
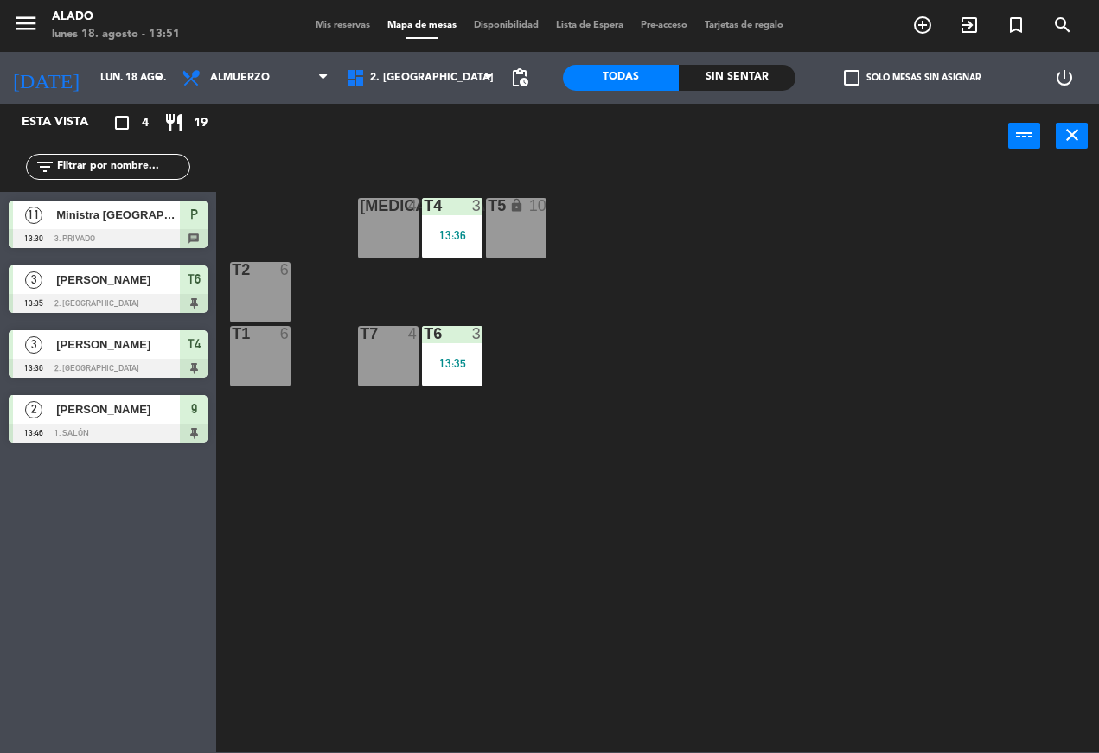
click at [393, 355] on div "T7 4" at bounding box center [388, 356] width 61 height 61
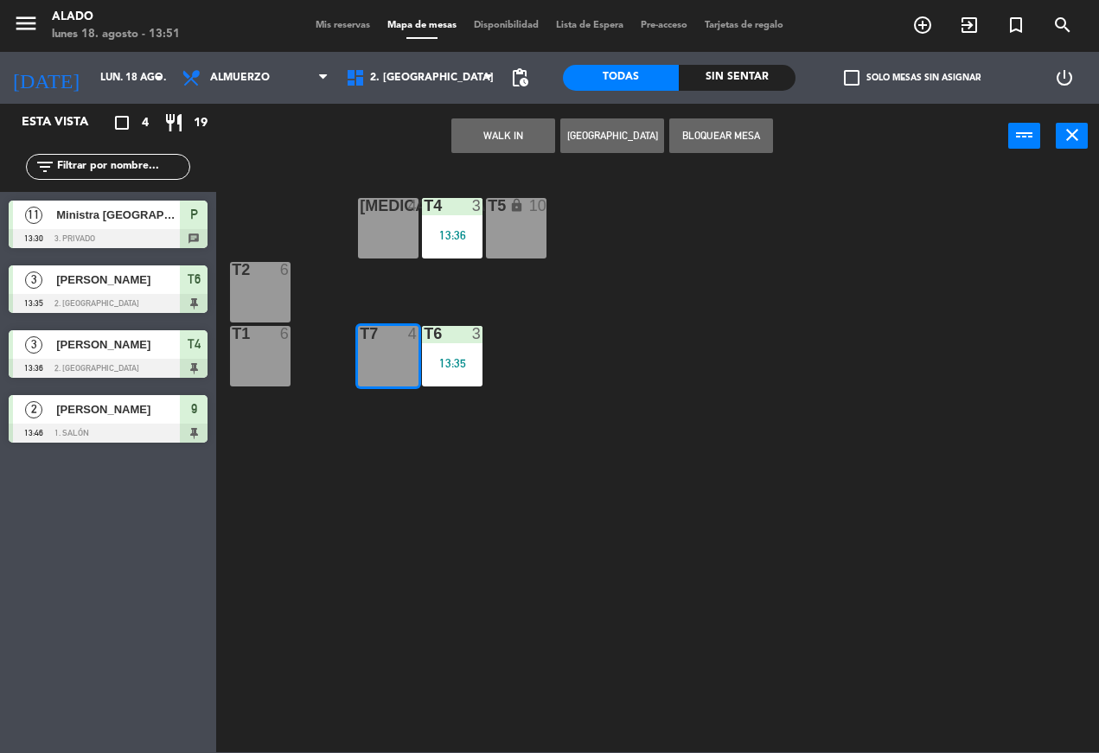
click at [506, 133] on button "WALK IN" at bounding box center [503, 135] width 104 height 35
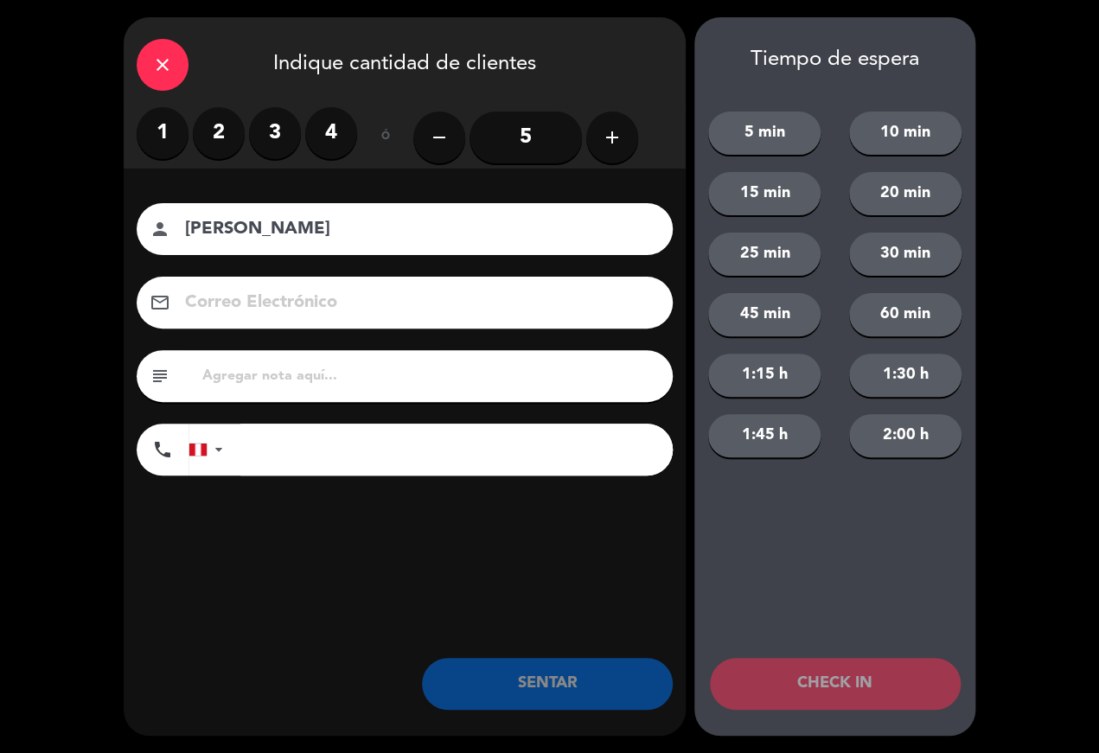
type input "[PERSON_NAME]"
click at [212, 139] on label "2" at bounding box center [219, 133] width 52 height 52
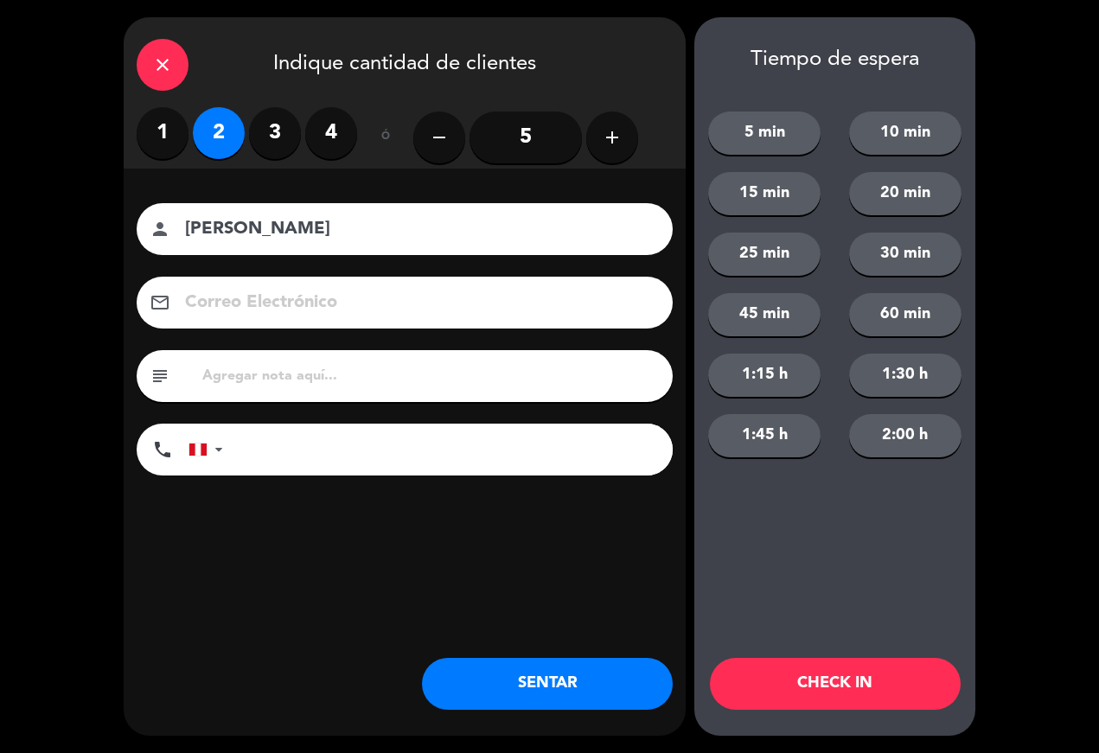
click at [566, 669] on button "SENTAR" at bounding box center [547, 684] width 251 height 52
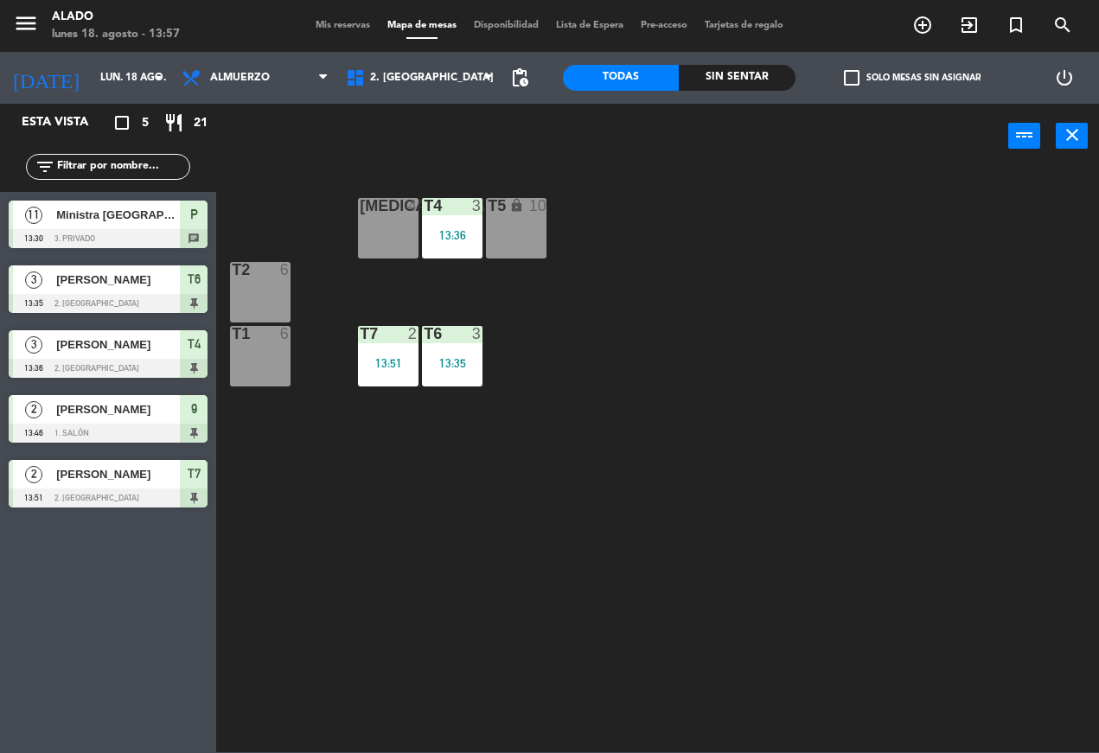
click at [291, 227] on div "[MEDICAL_DATA] 4 T4 3 13:36 T5 lock 10 T2 6 T7 2 13:51 T6 3 13:35 T1 6" at bounding box center [663, 460] width 872 height 585
click at [446, 82] on span "2. [GEOGRAPHIC_DATA]" at bounding box center [419, 78] width 164 height 38
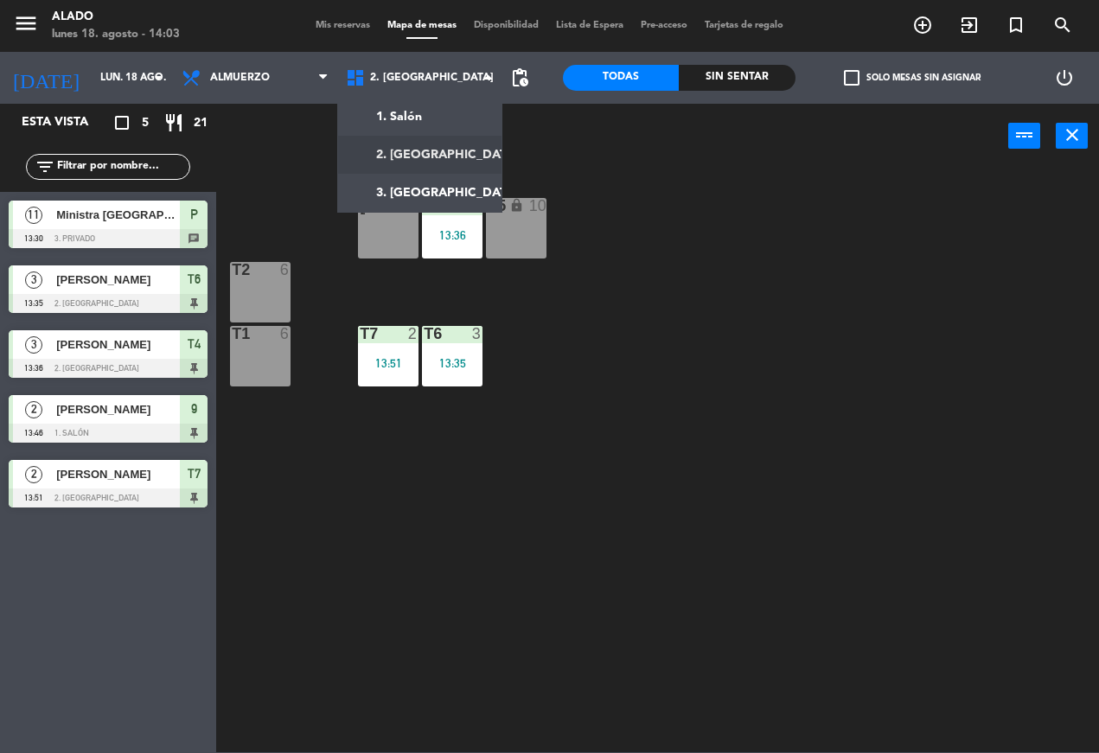
click at [423, 117] on ng-component "menu Alado [DATE] 18. agosto - 14:03 Mis reservas Mapa de mesas Disponibilidad …" at bounding box center [549, 376] width 1099 height 752
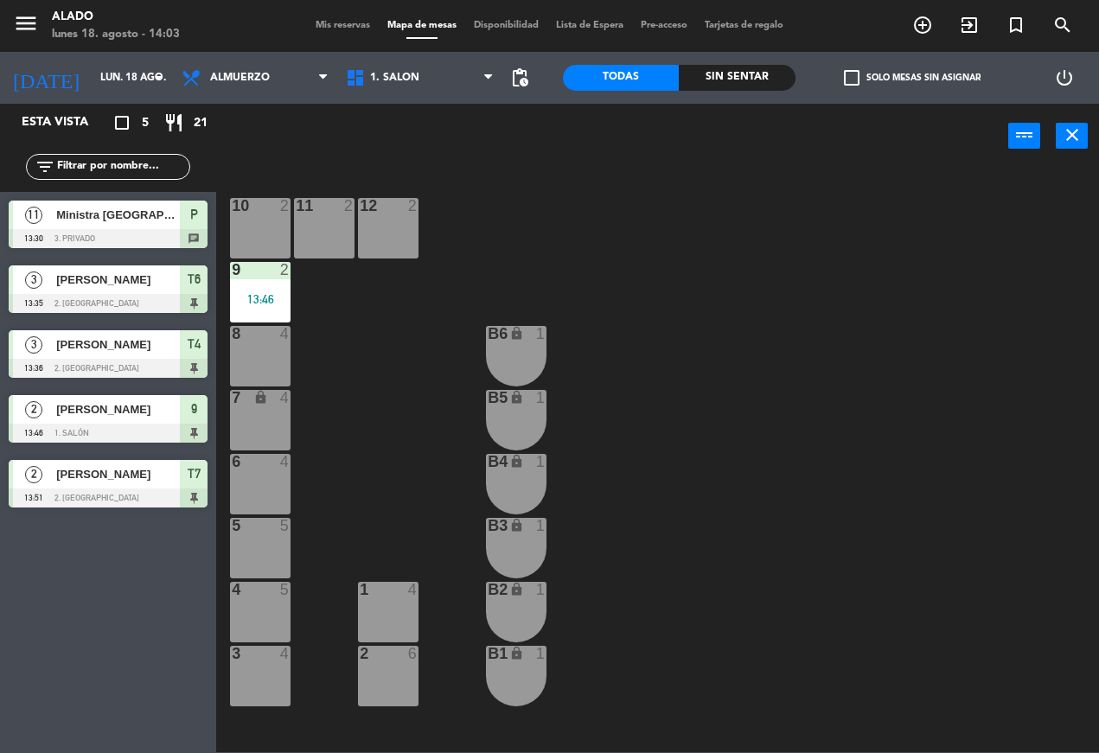
click at [263, 610] on div "4 5" at bounding box center [260, 612] width 61 height 61
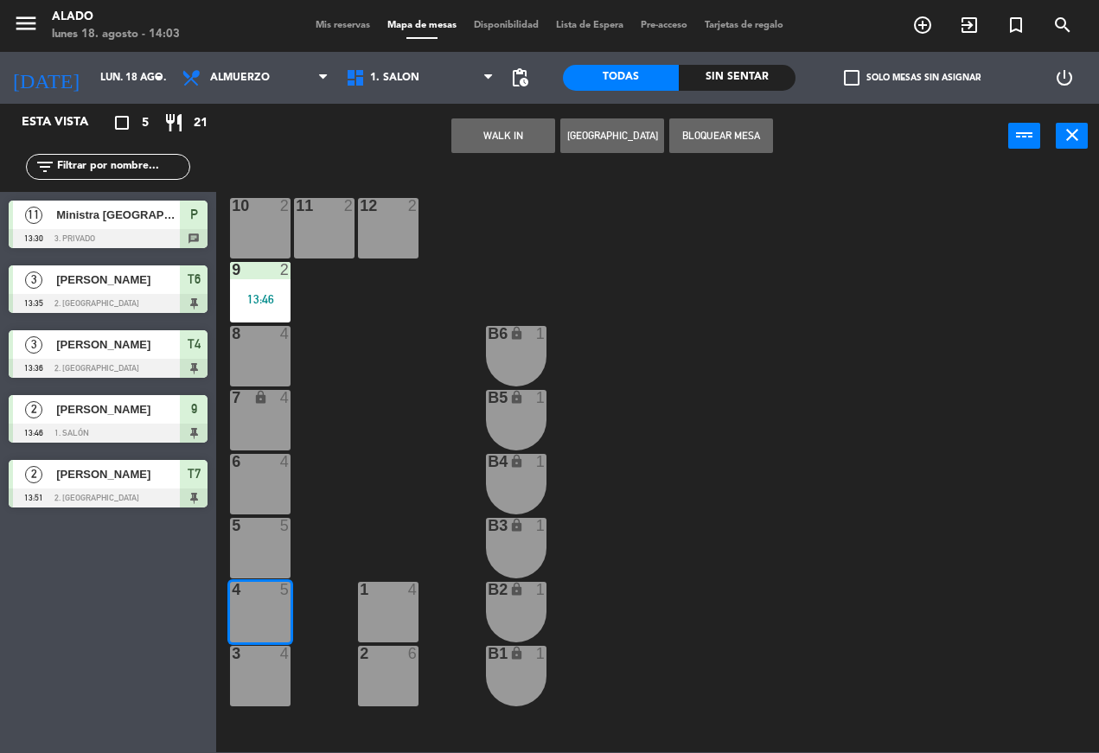
click at [498, 129] on button "WALK IN" at bounding box center [503, 135] width 104 height 35
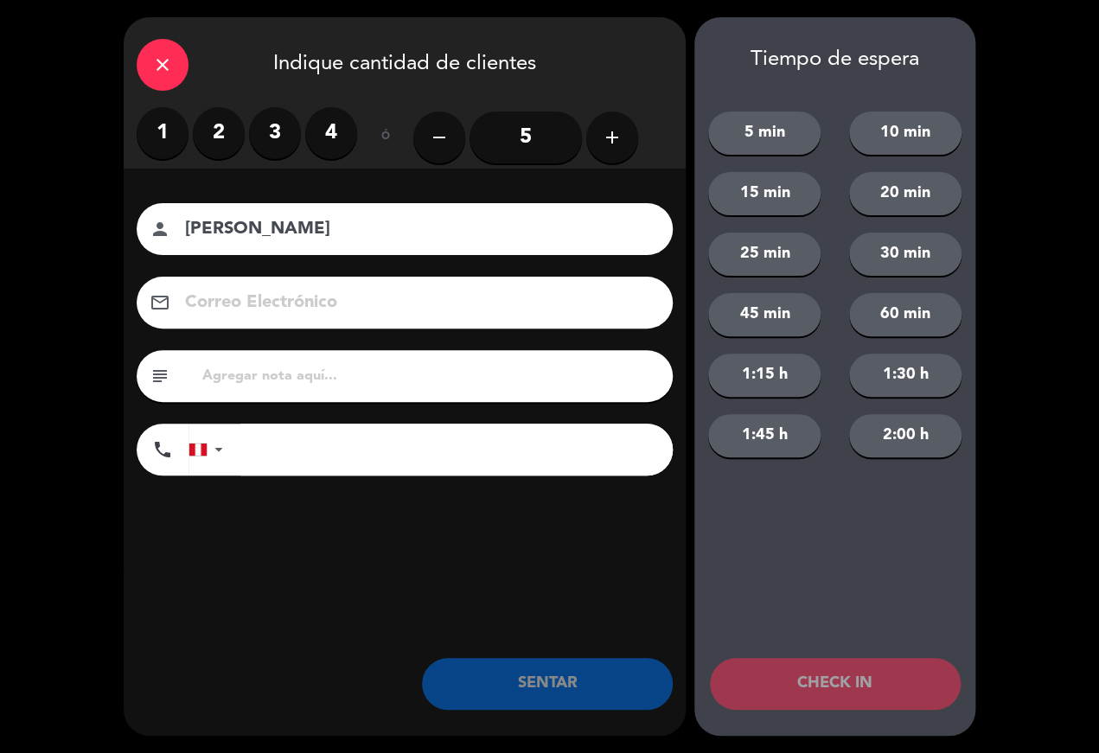
type input "[PERSON_NAME]"
click at [226, 131] on label "2" at bounding box center [219, 133] width 52 height 52
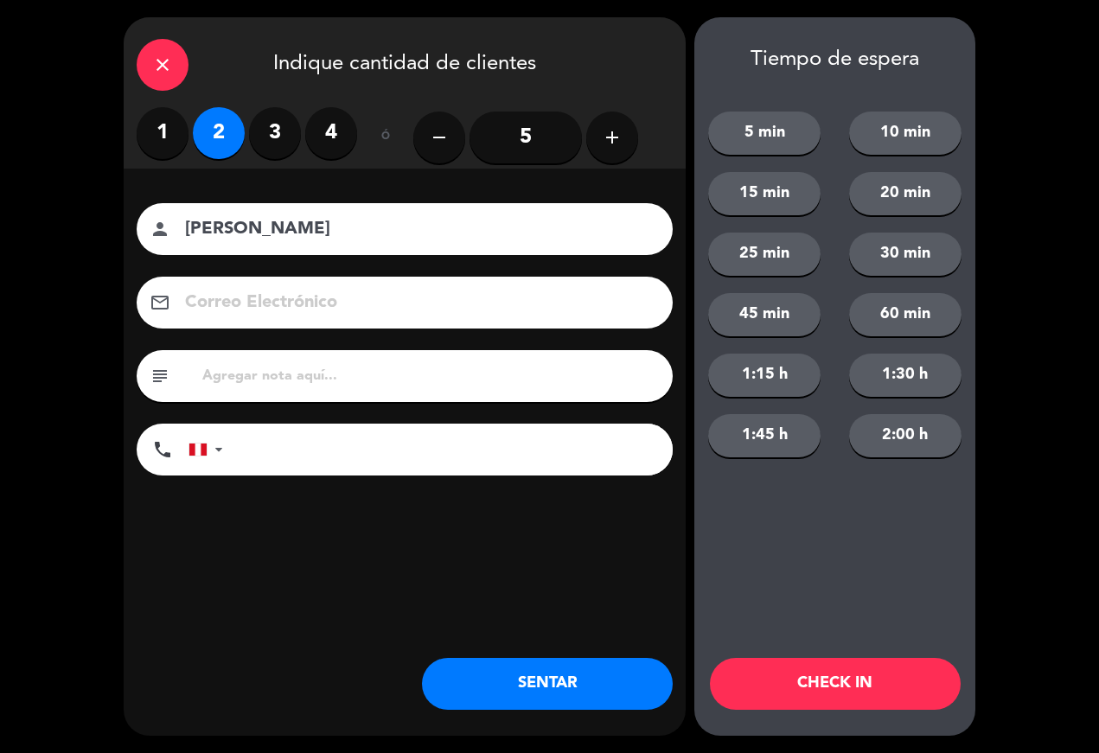
click at [533, 681] on button "SENTAR" at bounding box center [547, 684] width 251 height 52
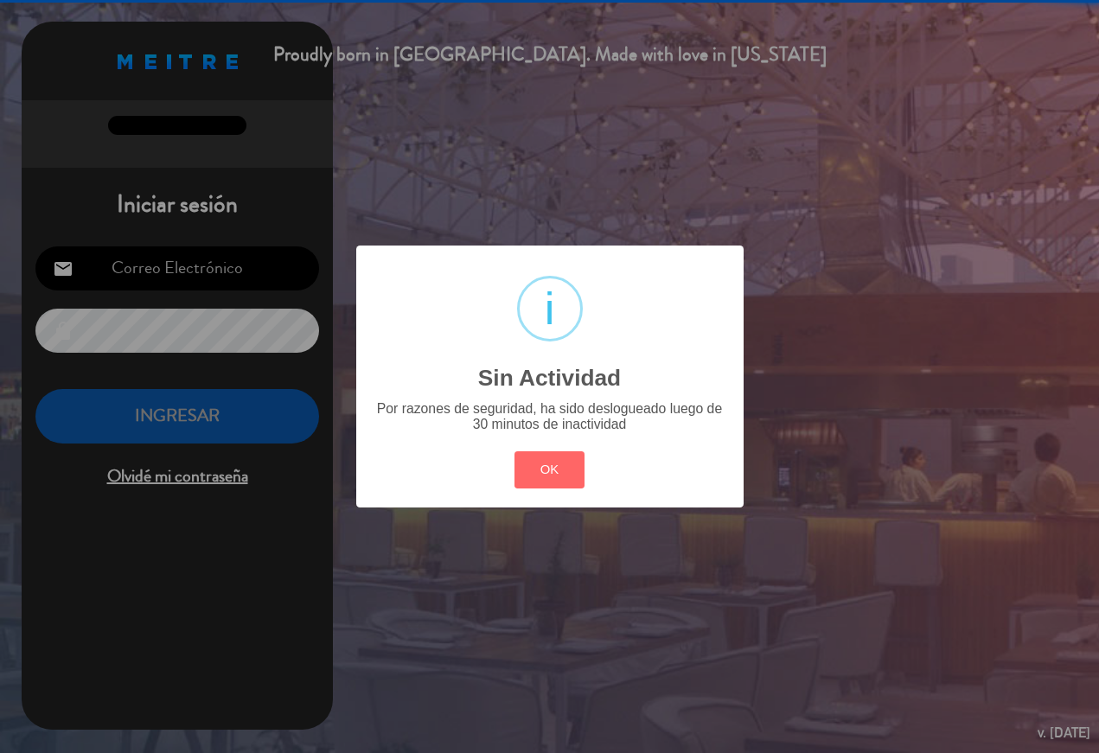
click at [573, 456] on button "OK" at bounding box center [550, 469] width 70 height 37
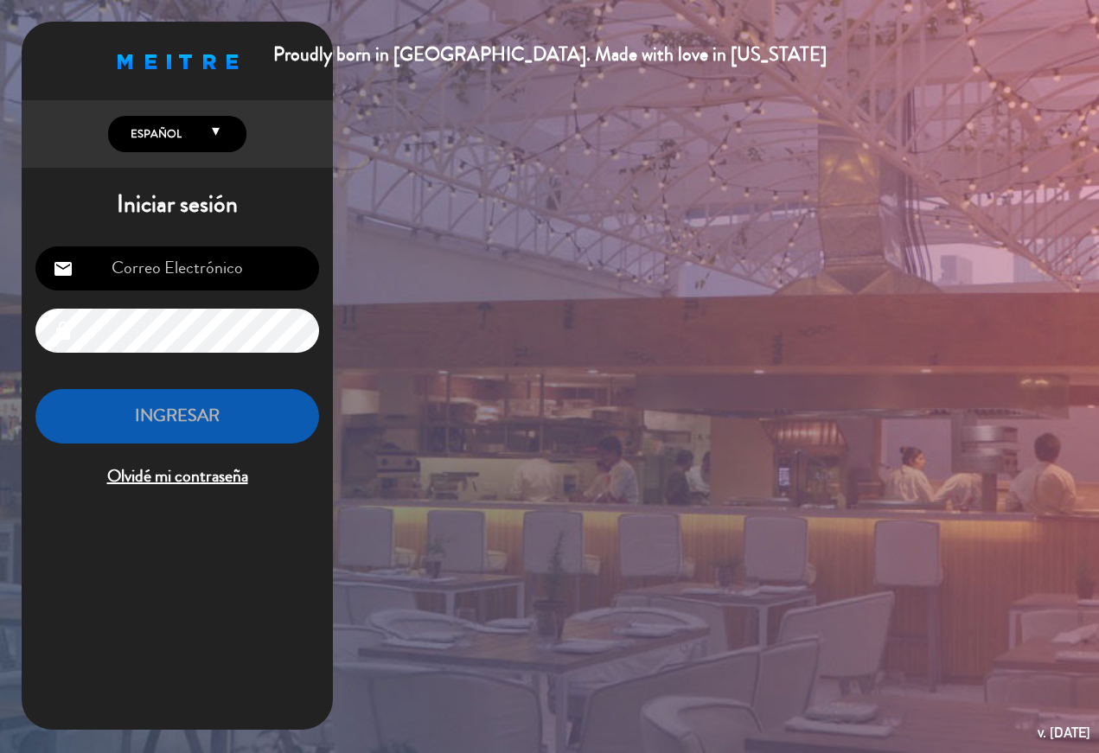
click at [253, 239] on div "email lock INGRESAR Olvidé mi contraseña" at bounding box center [177, 369] width 311 height 272
click at [252, 262] on input "email" at bounding box center [177, 268] width 284 height 44
type input "[EMAIL_ADDRESS][DOMAIN_NAME]"
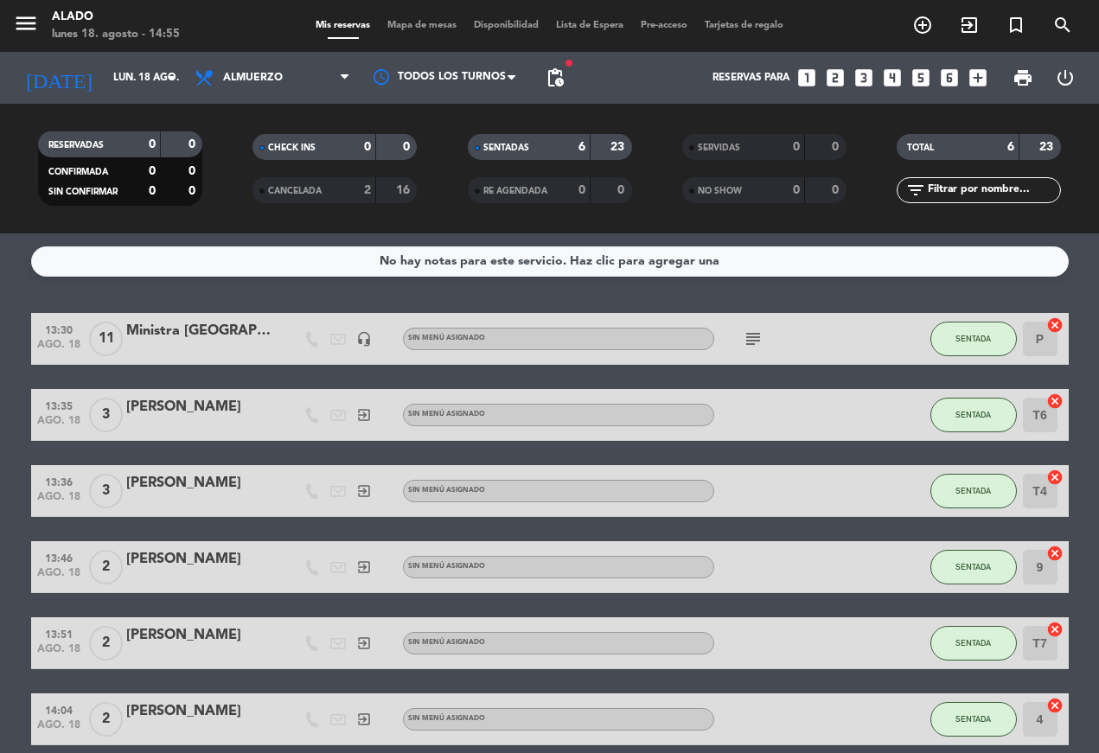
click at [158, 71] on input "lun. 18 ago." at bounding box center [173, 77] width 137 height 29
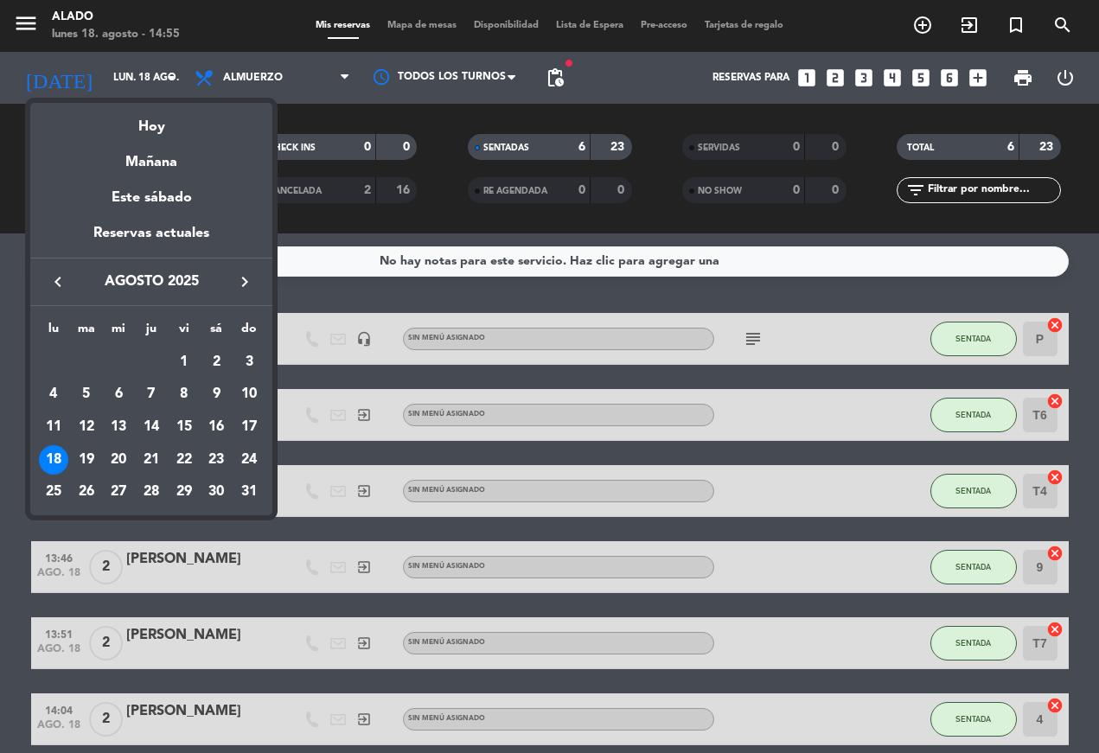
click at [222, 158] on div "Mañana" at bounding box center [151, 155] width 242 height 35
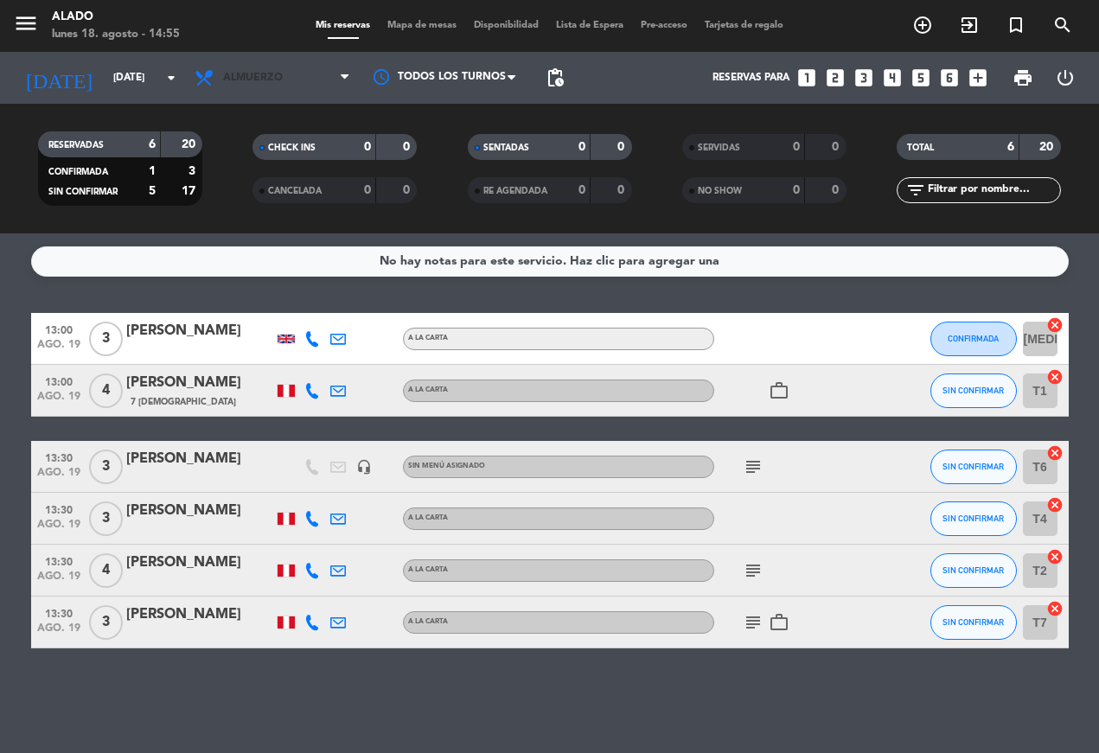
click at [323, 78] on span "Almuerzo" at bounding box center [272, 78] width 173 height 38
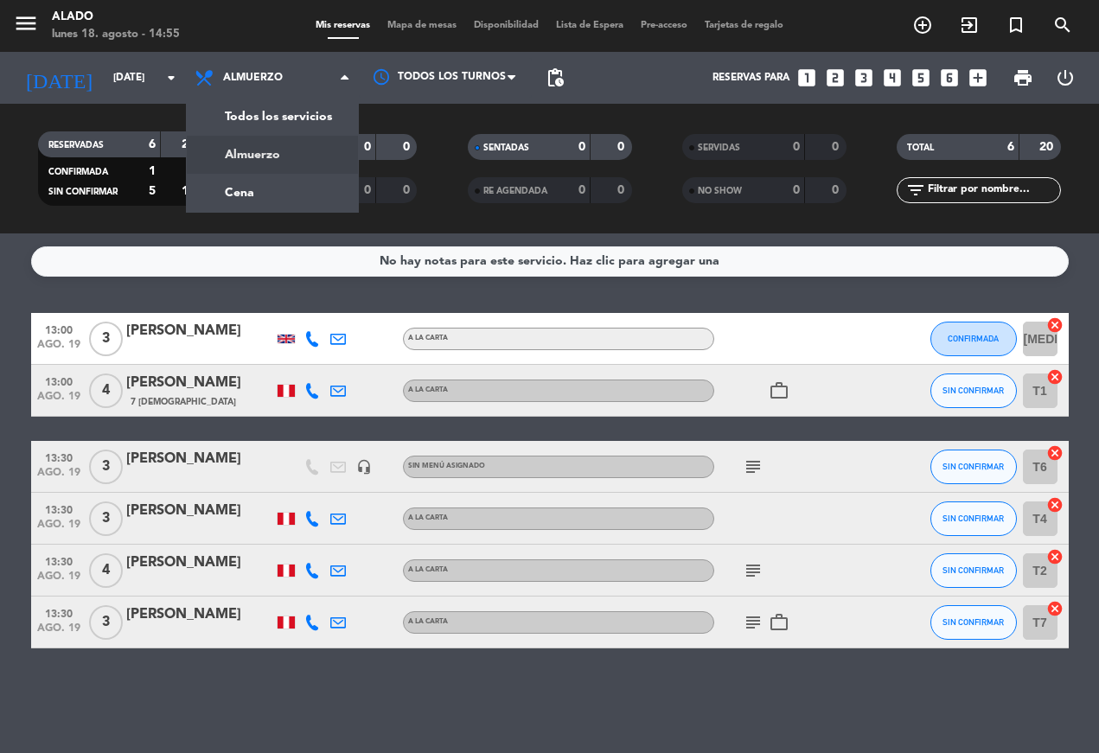
click at [324, 192] on div "menu Alado [DATE] 18. agosto - 14:55 Mis reservas Mapa de mesas Disponibilidad …" at bounding box center [549, 117] width 1099 height 234
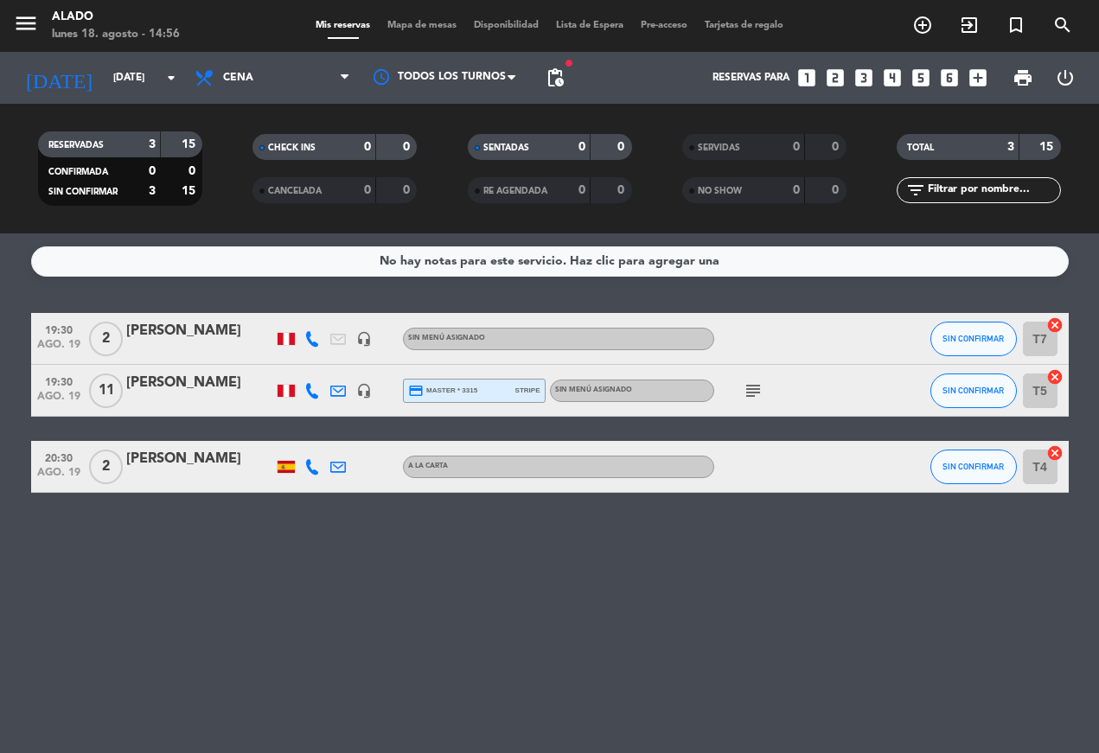
click at [109, 81] on input "[DATE]" at bounding box center [173, 77] width 137 height 29
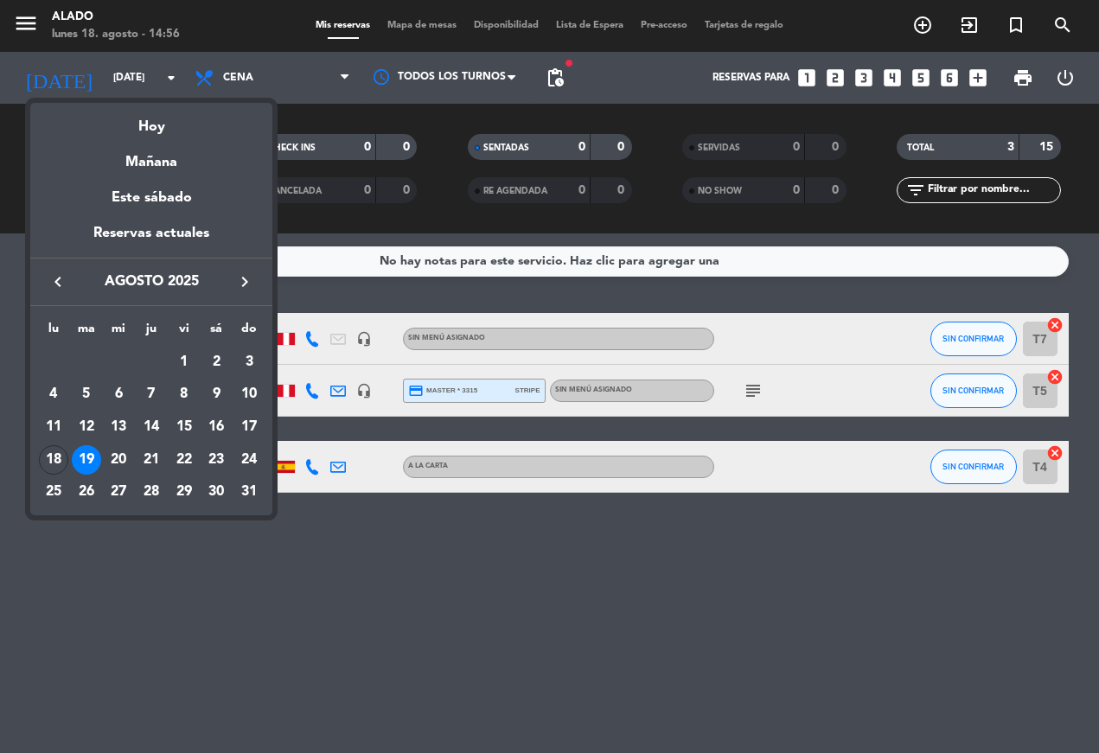
click at [137, 117] on div "Hoy" at bounding box center [151, 120] width 242 height 35
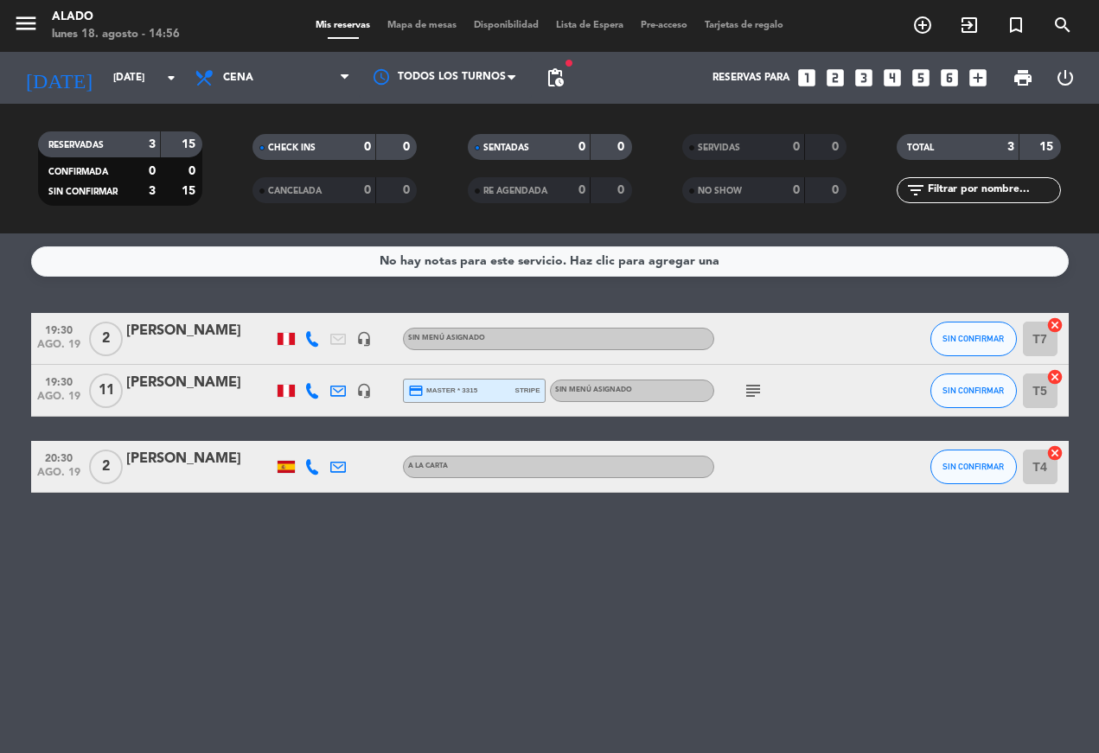
type input "lun. 18 ago."
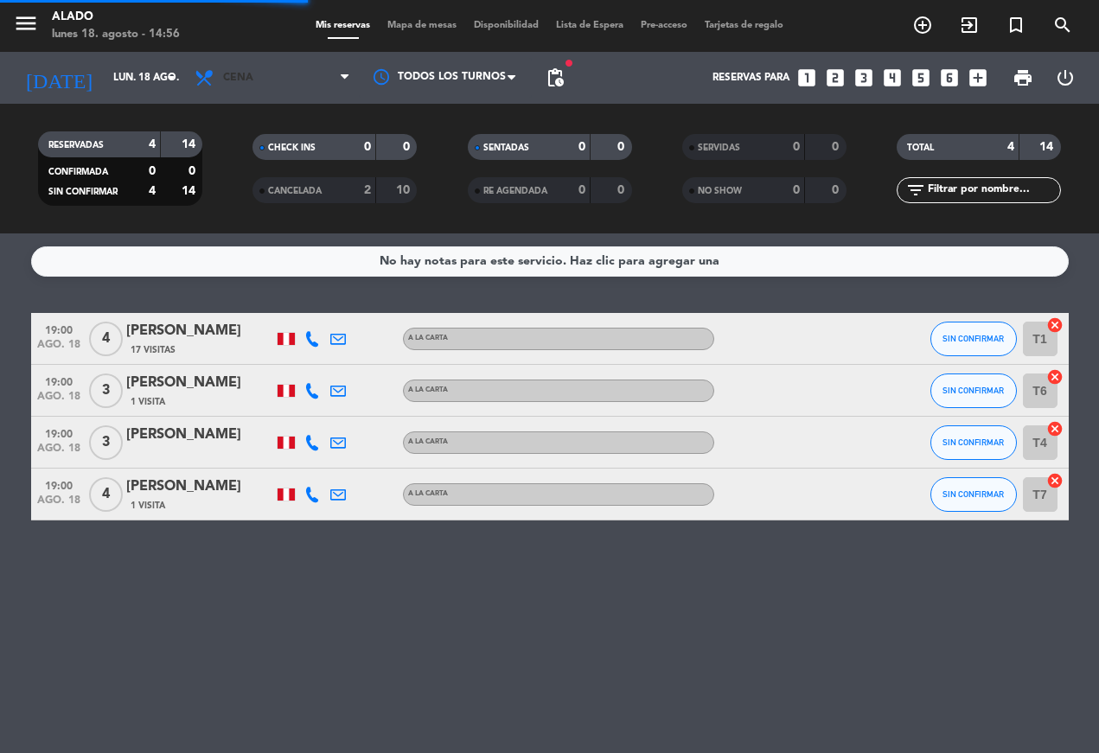
click at [253, 74] on span "Cena" at bounding box center [238, 78] width 30 height 12
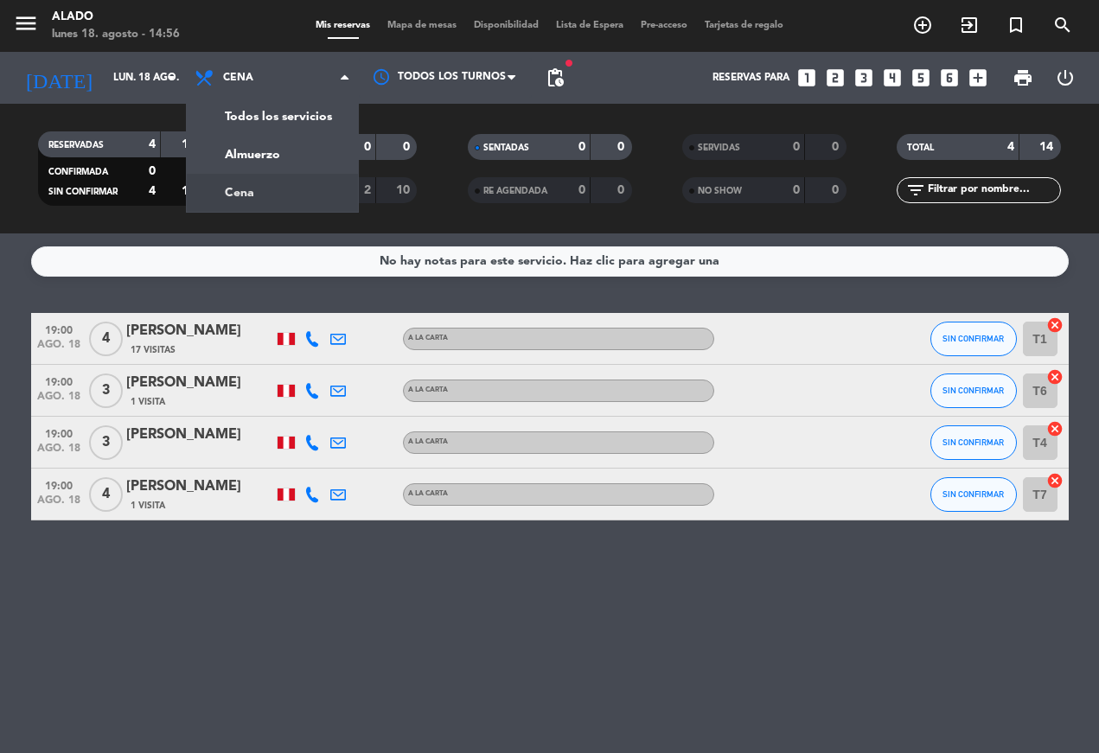
click at [970, 651] on div "No hay notas para este servicio. Haz clic para agregar una 19:00 [DATE] 4 [PERS…" at bounding box center [549, 494] width 1099 height 520
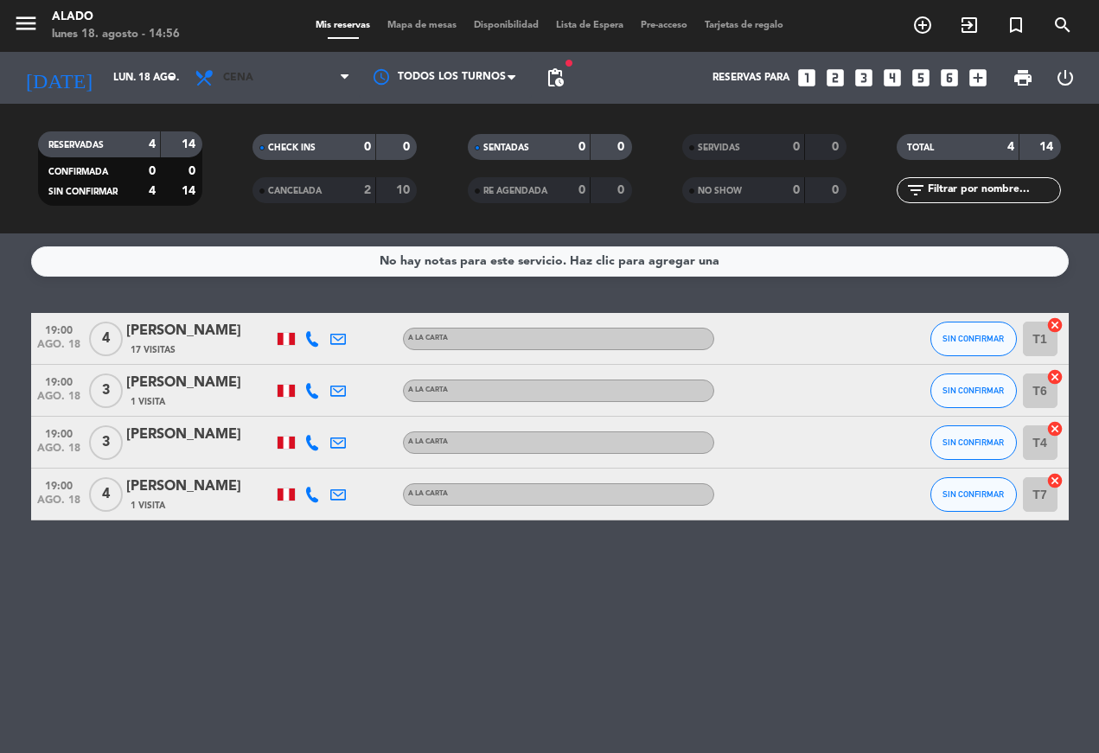
click at [291, 89] on span "Cena" at bounding box center [272, 78] width 173 height 38
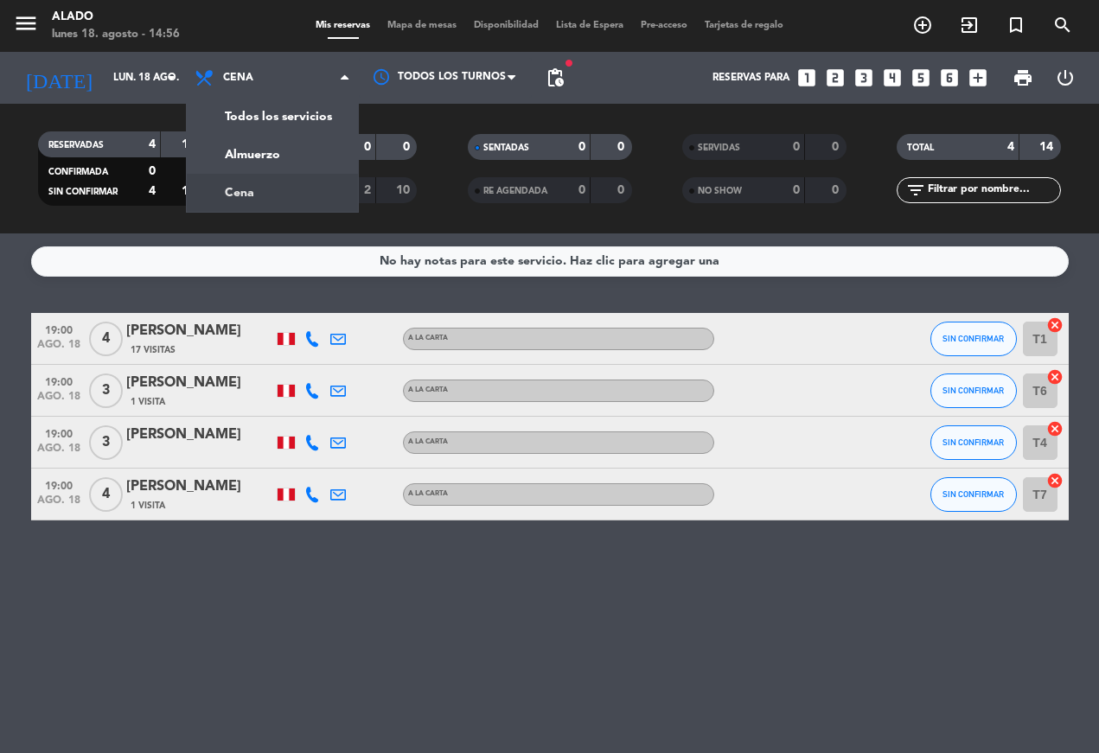
click at [254, 148] on div "menu Alado [DATE] 18. agosto - 14:56 Mis reservas Mapa de mesas Disponibilidad …" at bounding box center [549, 117] width 1099 height 234
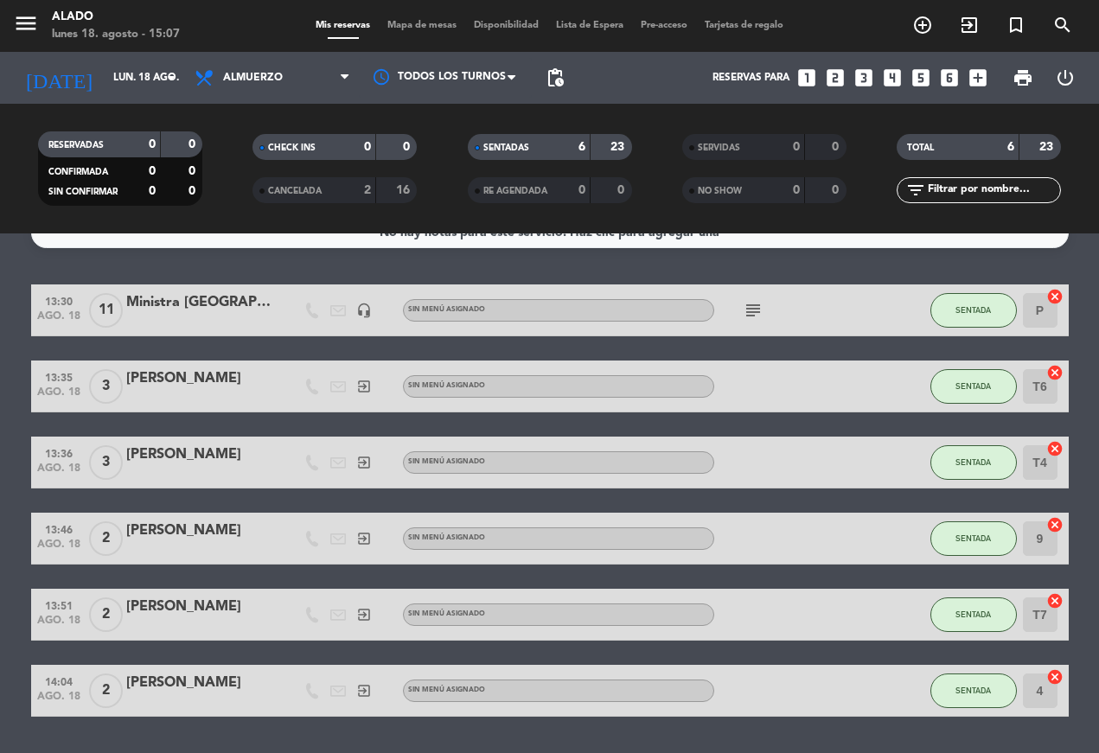
scroll to position [16, 0]
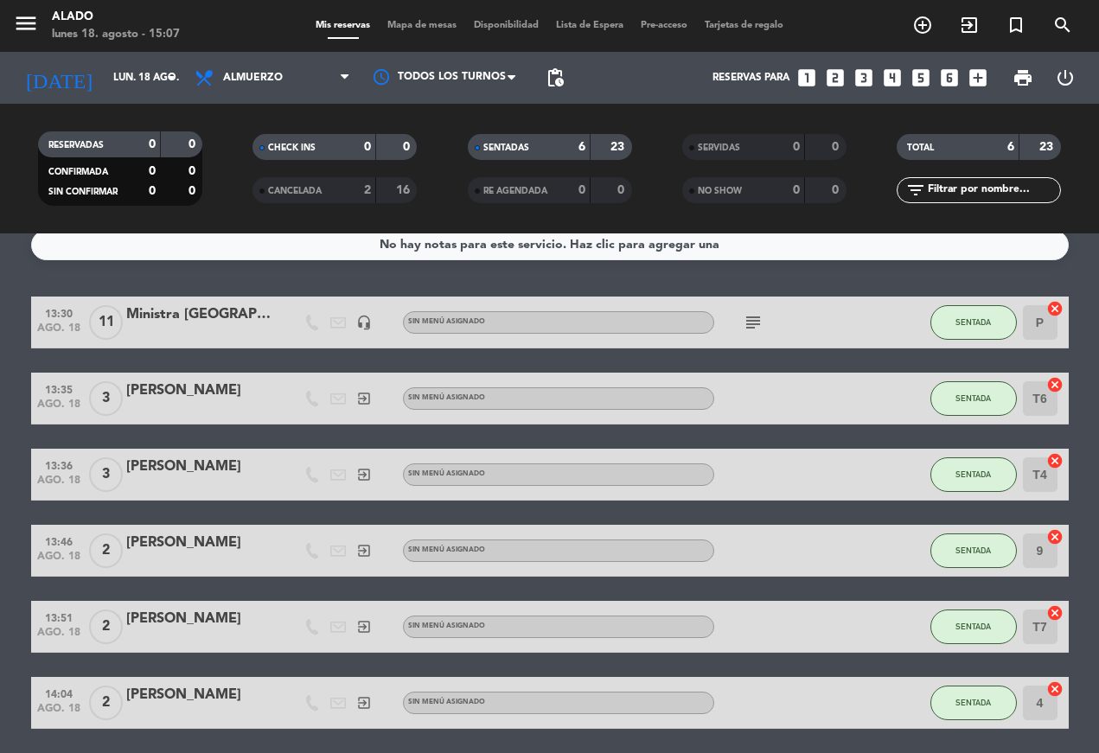
click at [985, 321] on span "SENTADA" at bounding box center [973, 322] width 35 height 10
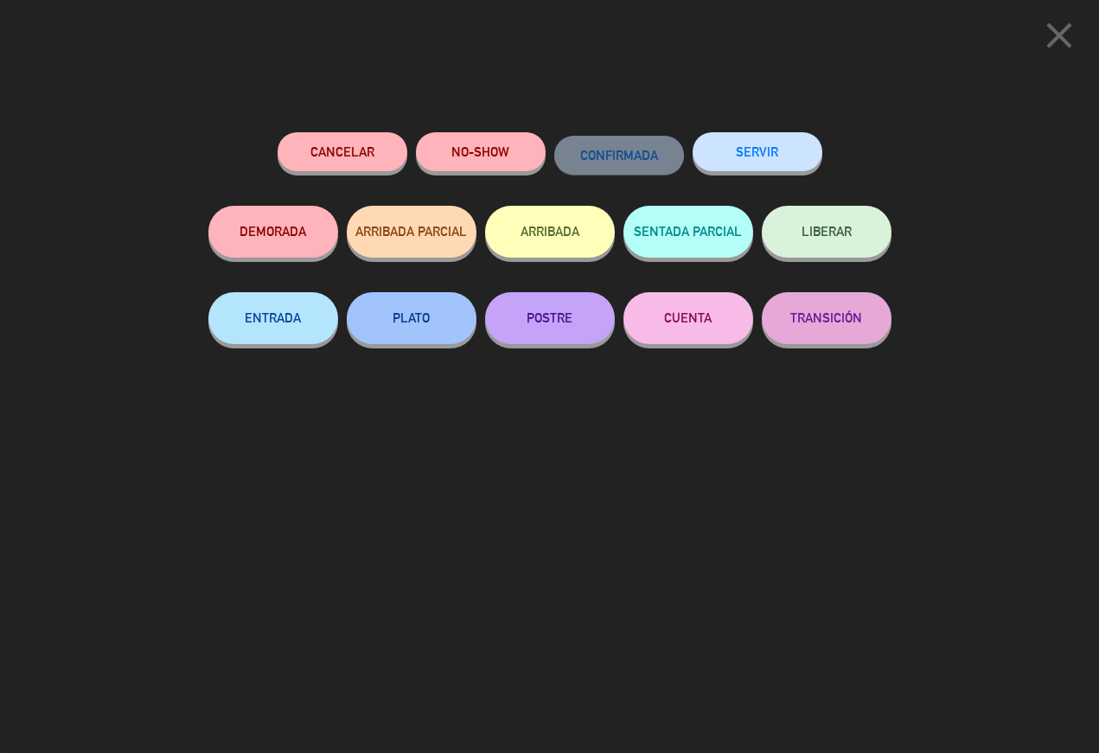
click at [776, 165] on button "SERVIR" at bounding box center [758, 151] width 130 height 39
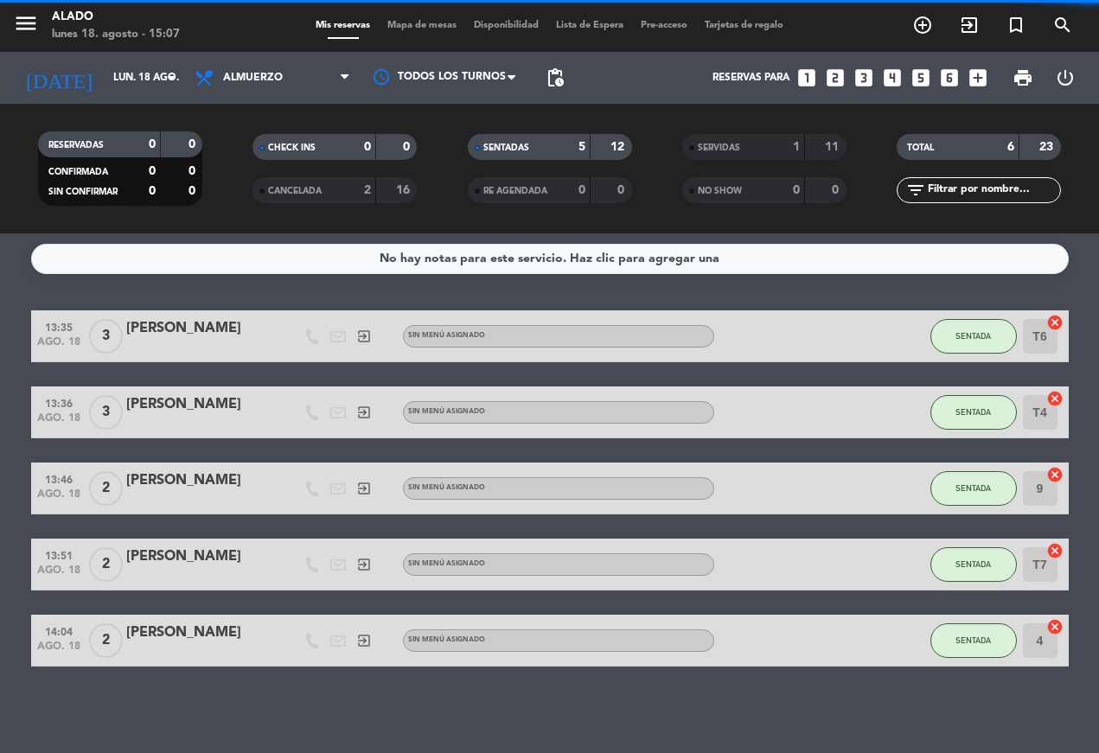
scroll to position [0, 0]
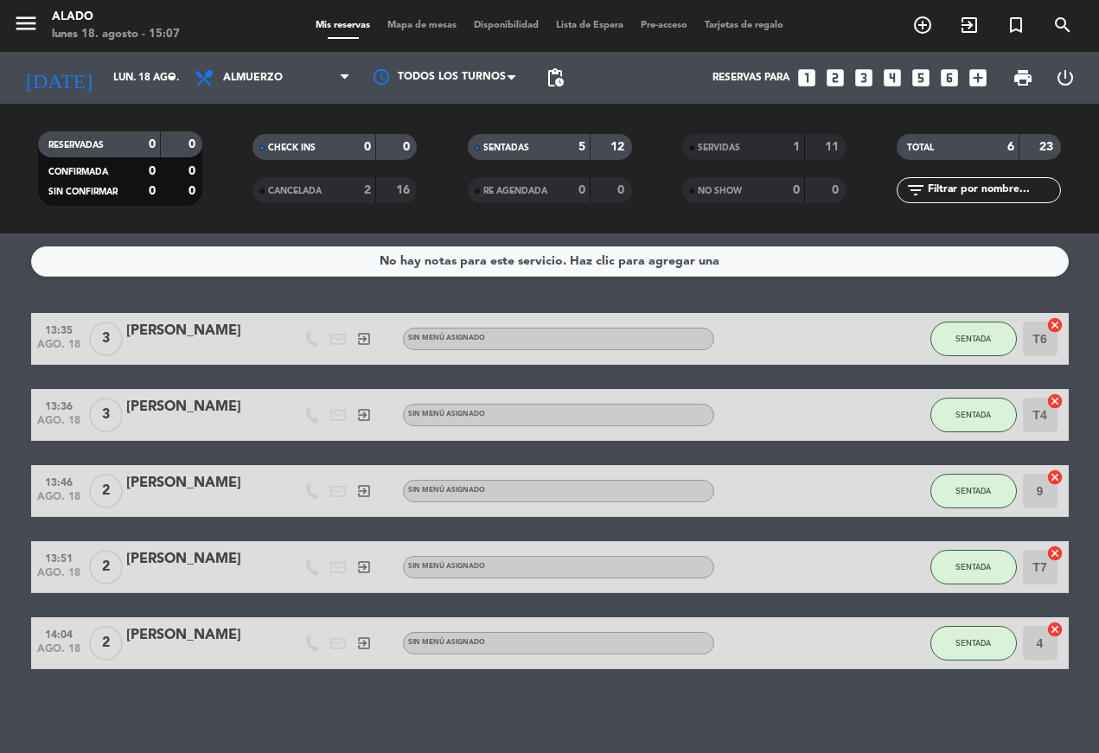
click at [993, 485] on button "SENTADA" at bounding box center [974, 491] width 86 height 35
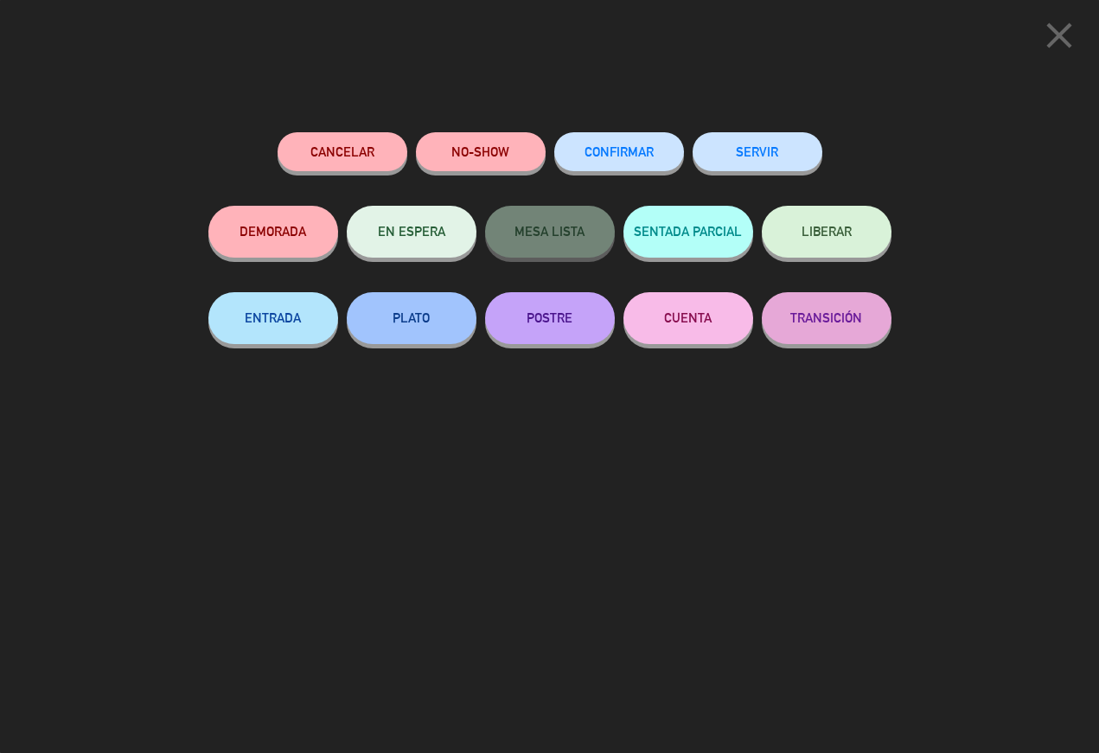
click at [765, 152] on button "SERVIR" at bounding box center [758, 151] width 130 height 39
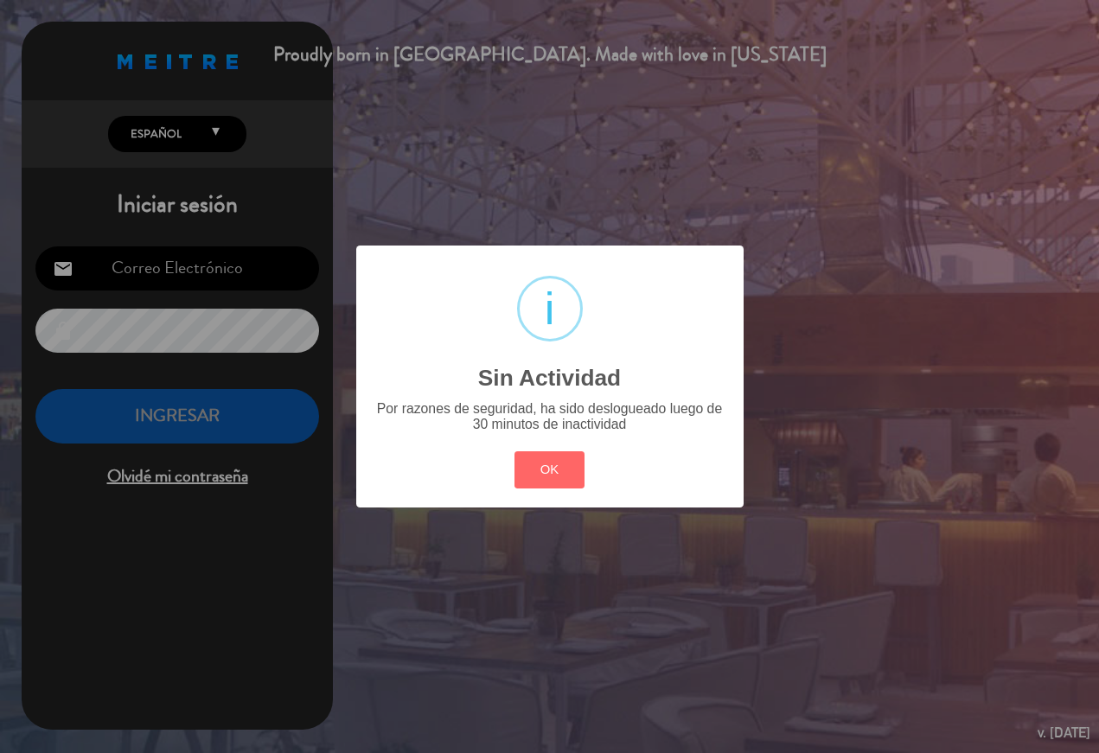
click at [549, 470] on button "OK" at bounding box center [550, 469] width 70 height 37
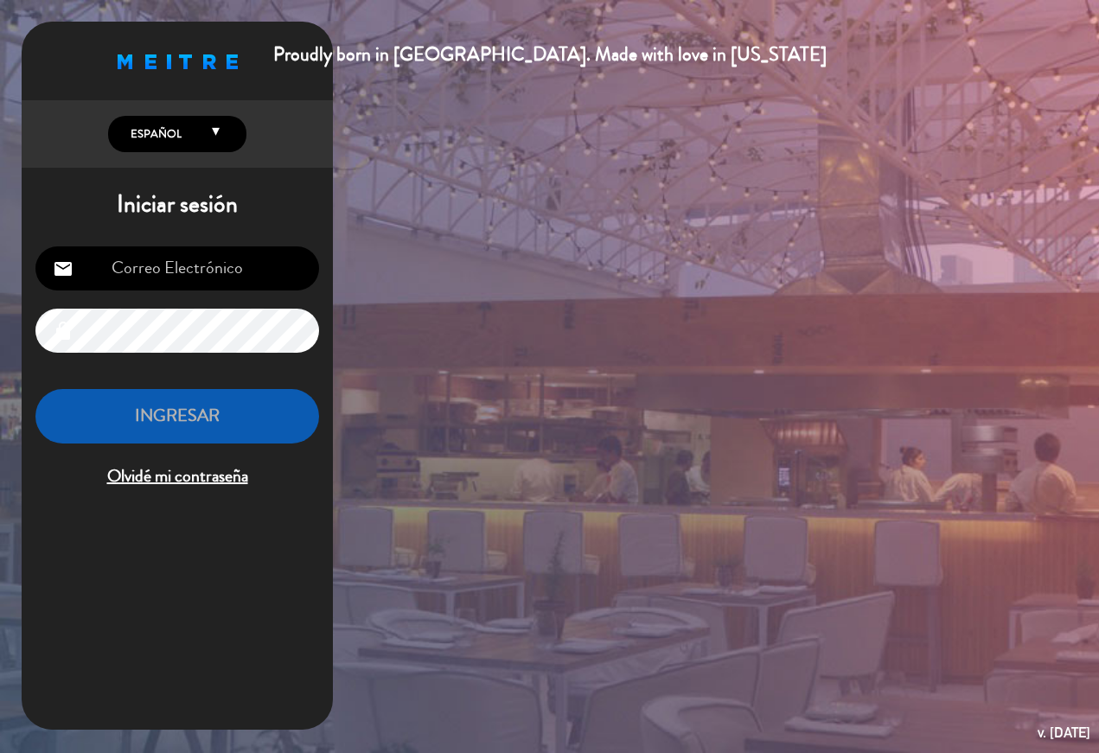
click at [244, 266] on input "email" at bounding box center [177, 268] width 284 height 44
type input "[EMAIL_ADDRESS][DOMAIN_NAME]"
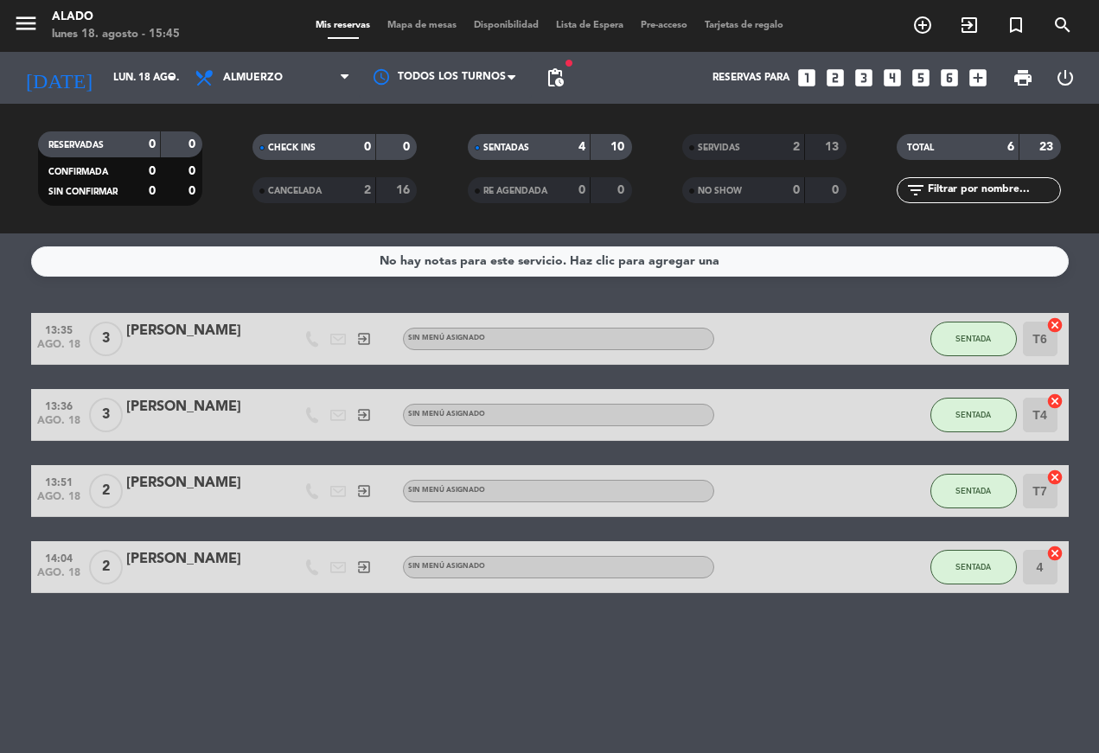
click at [328, 81] on span "Almuerzo" at bounding box center [272, 78] width 173 height 38
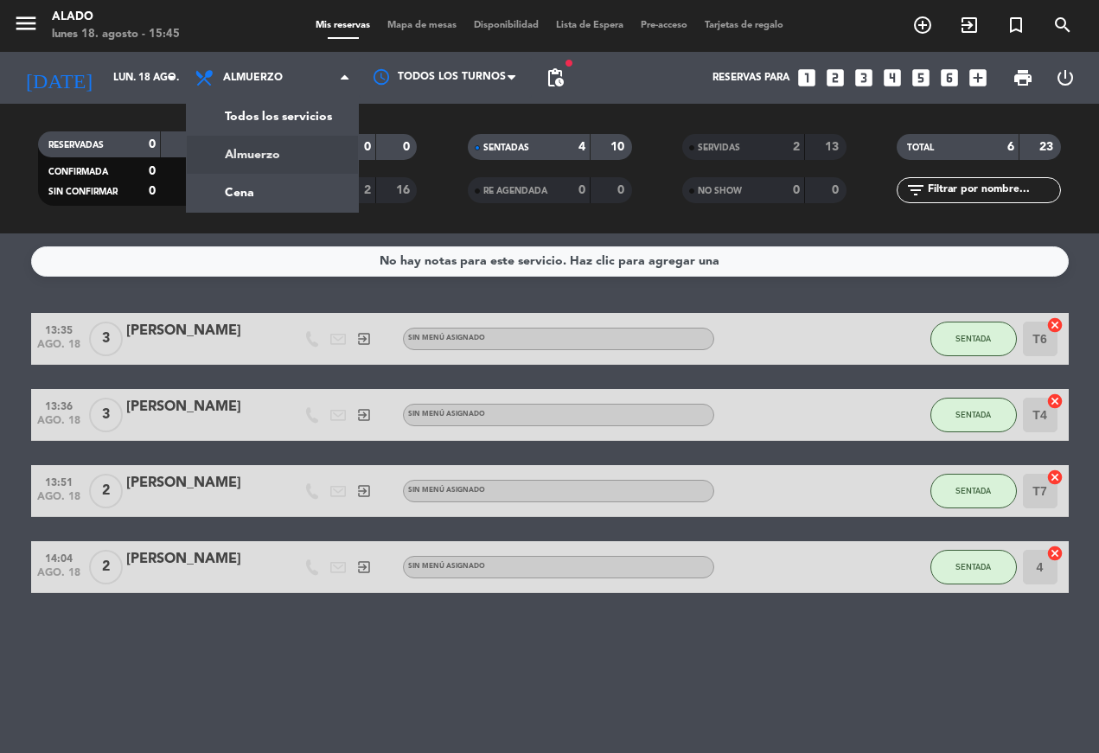
click at [247, 189] on div "menu Alado [DATE] 18. agosto - 15:45 Mis reservas Mapa de mesas Disponibilidad …" at bounding box center [549, 117] width 1099 height 234
